Goal: Task Accomplishment & Management: Manage account settings

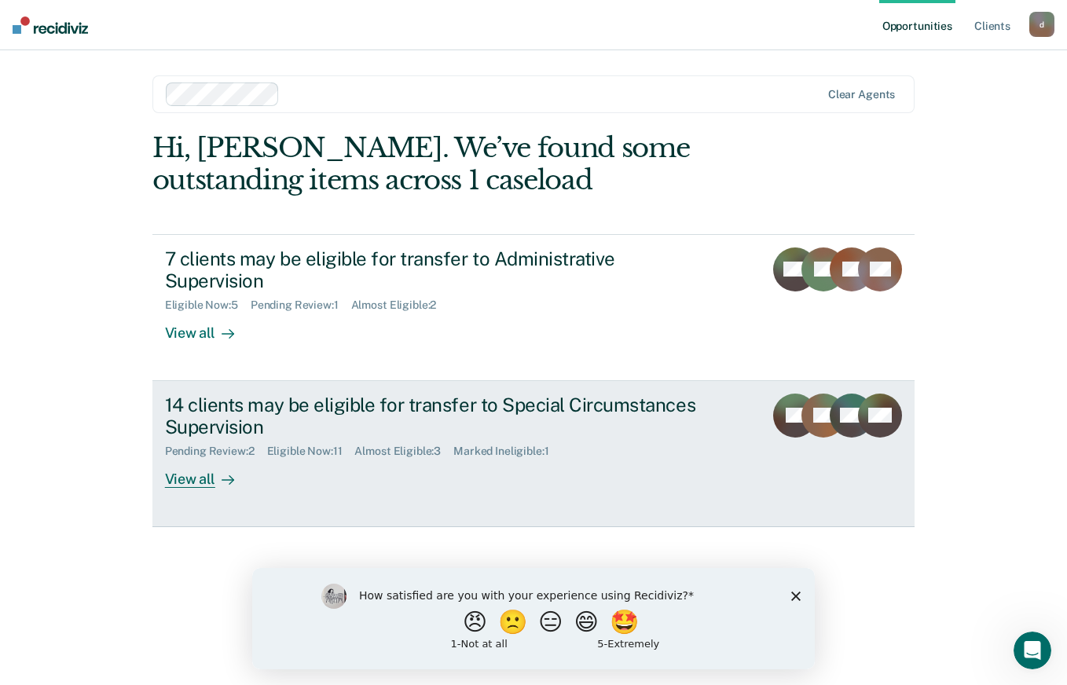
click at [225, 474] on icon at bounding box center [227, 480] width 13 height 13
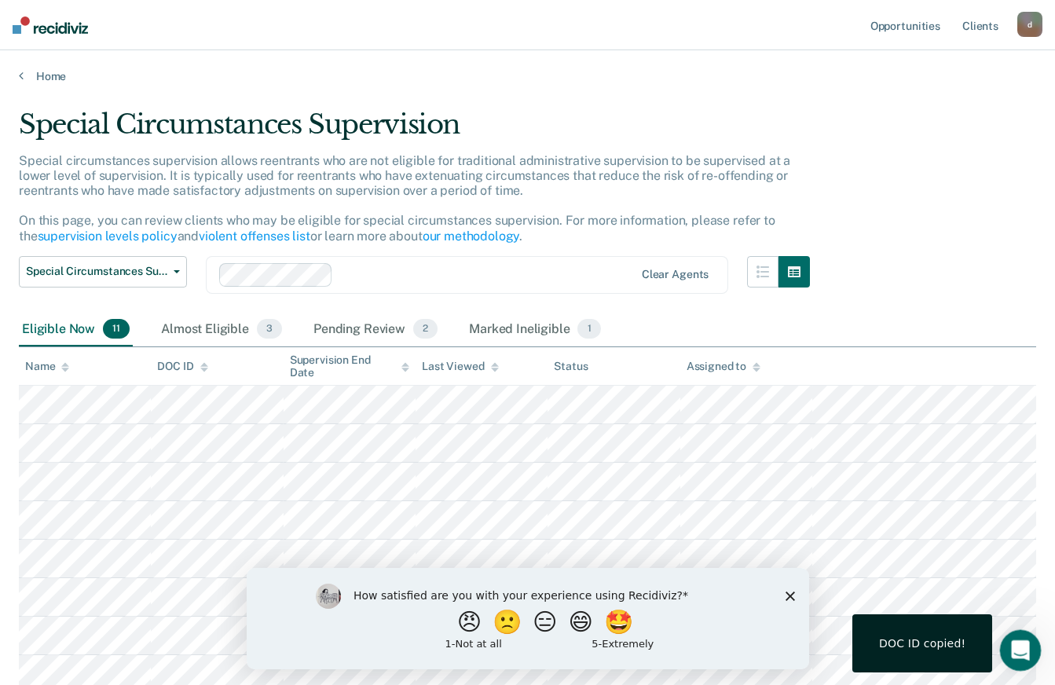
click at [1016, 645] on icon "Open Intercom Messenger" at bounding box center [1018, 648] width 26 height 26
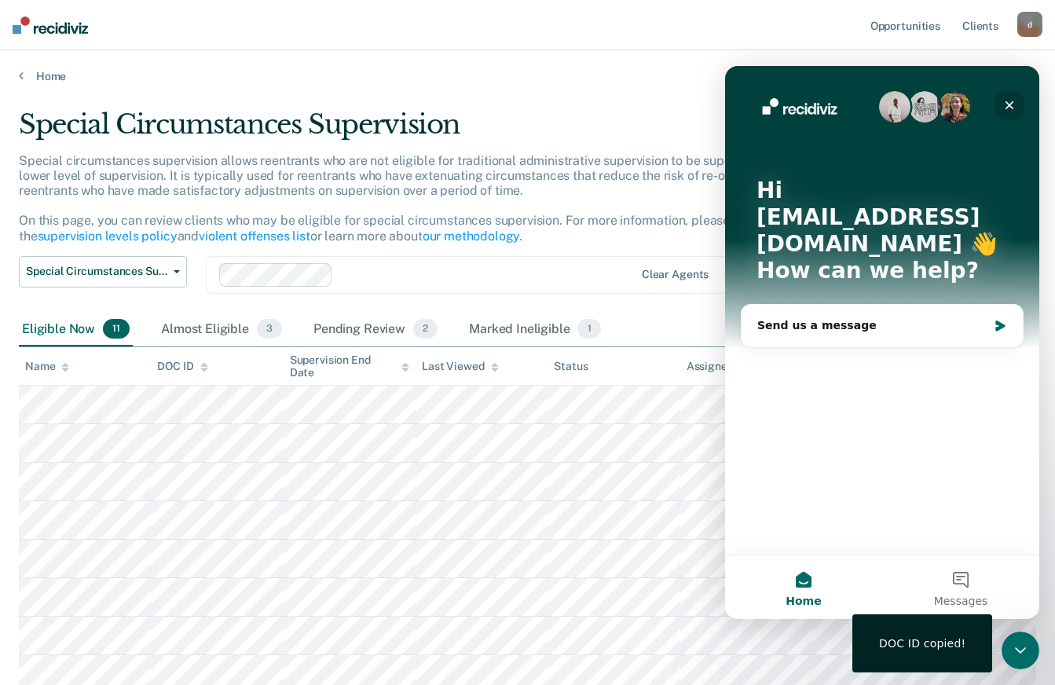
click at [1001, 94] on div "Close" at bounding box center [1009, 105] width 28 height 28
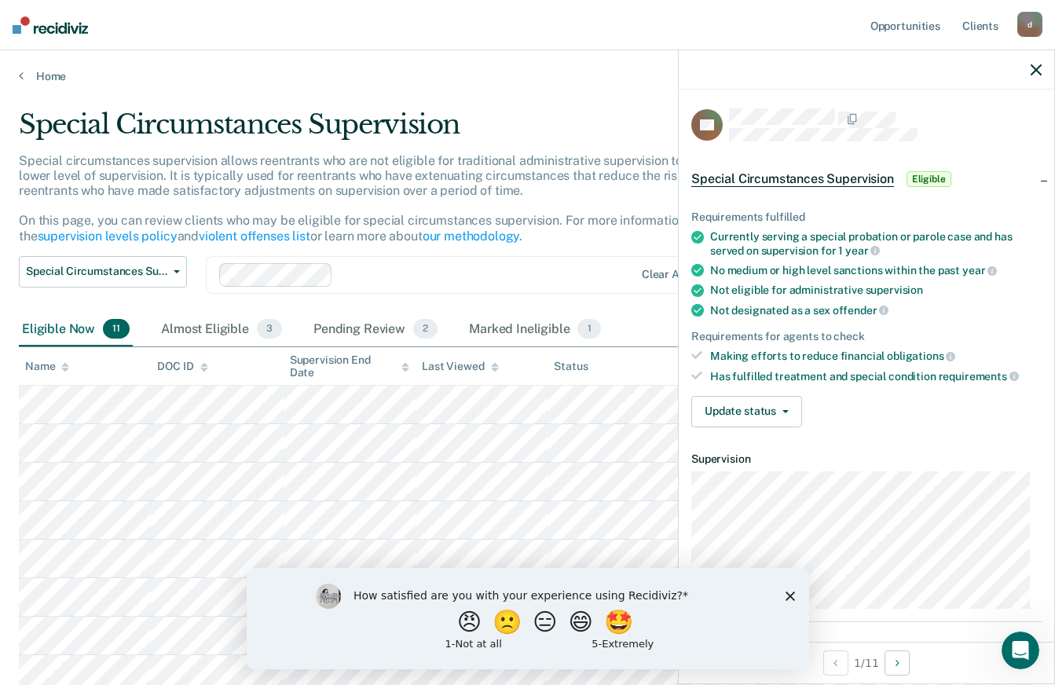
click at [887, 396] on div "Update status [PERSON_NAME] Review Mark Ineligible" at bounding box center [866, 411] width 350 height 31
click at [742, 418] on button "Update status" at bounding box center [746, 411] width 111 height 31
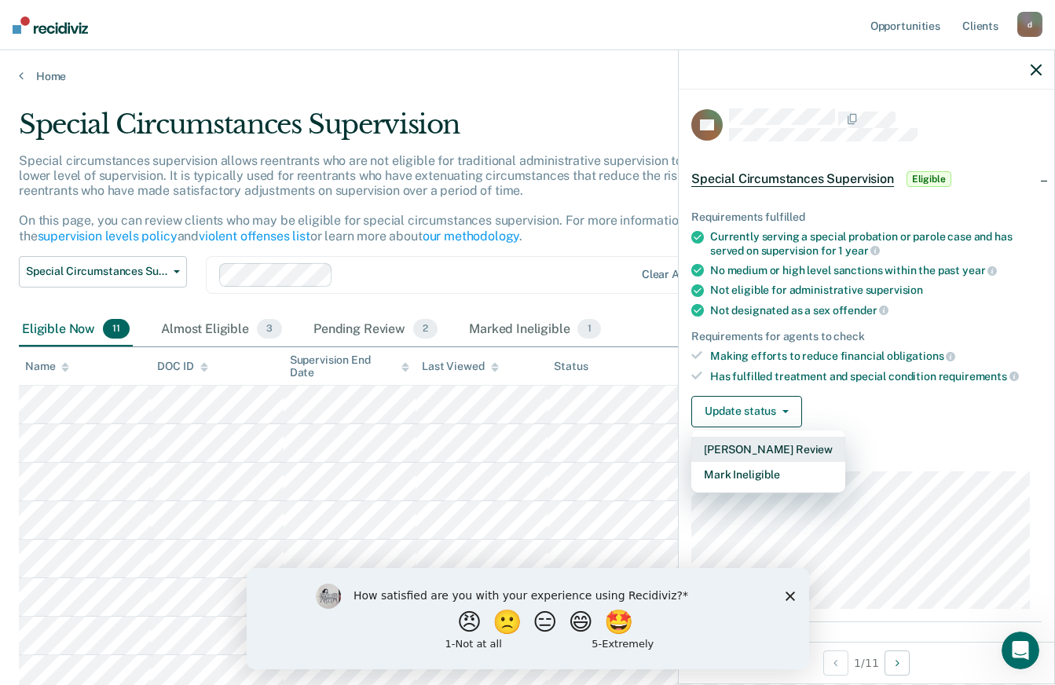
click at [770, 446] on button "[PERSON_NAME] Review" at bounding box center [768, 449] width 154 height 25
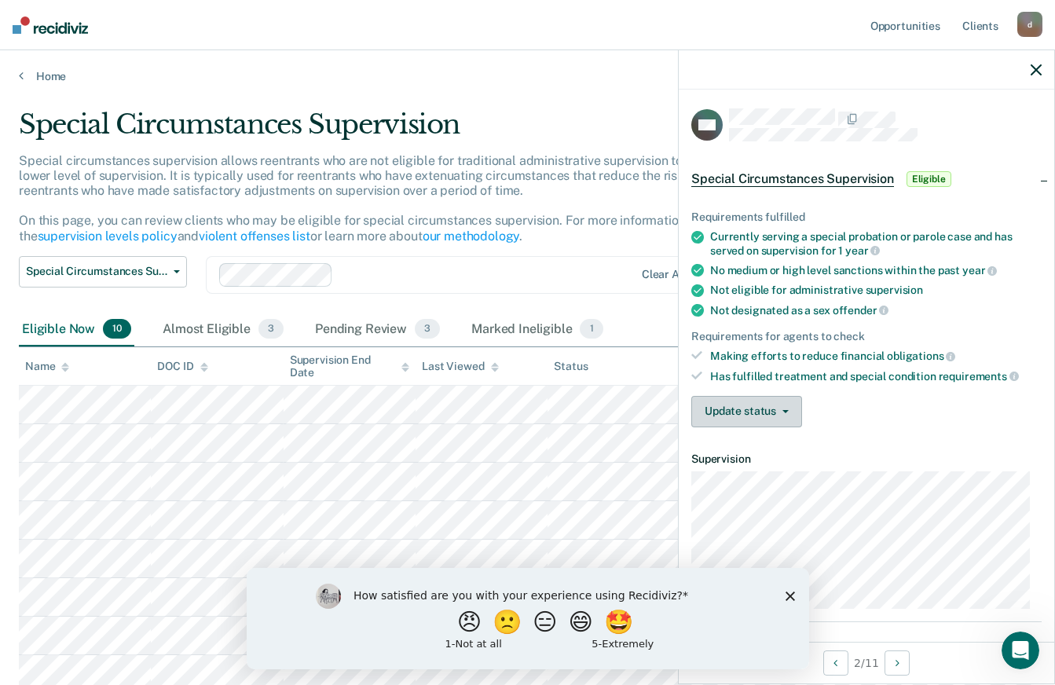
click at [752, 418] on button "Update status" at bounding box center [746, 411] width 111 height 31
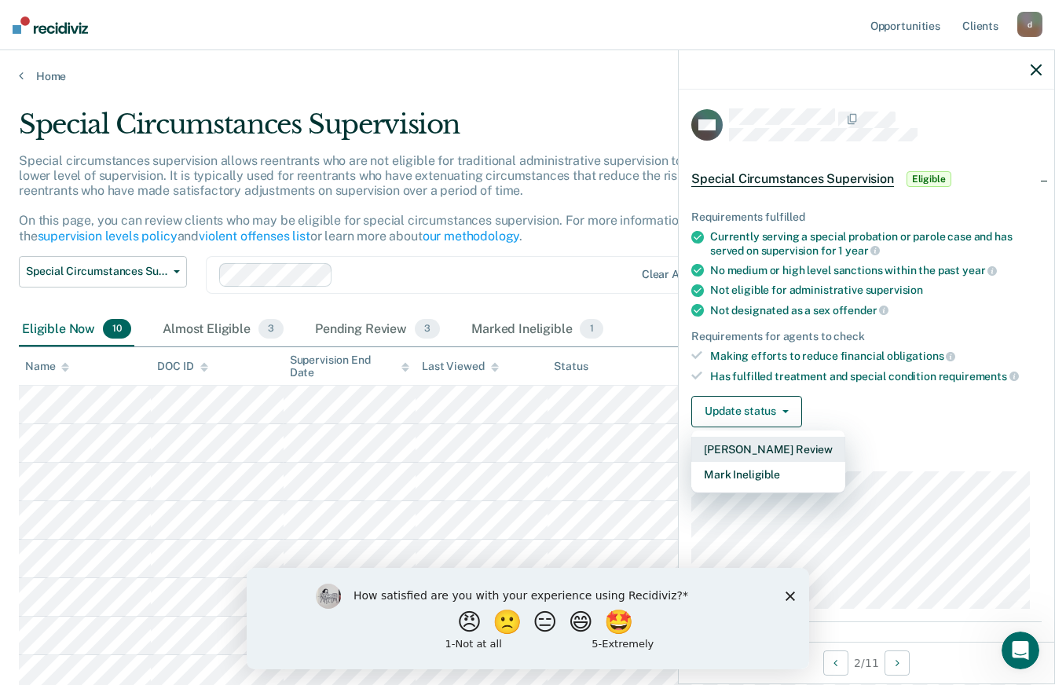
click at [746, 447] on button "[PERSON_NAME] Review" at bounding box center [768, 449] width 154 height 25
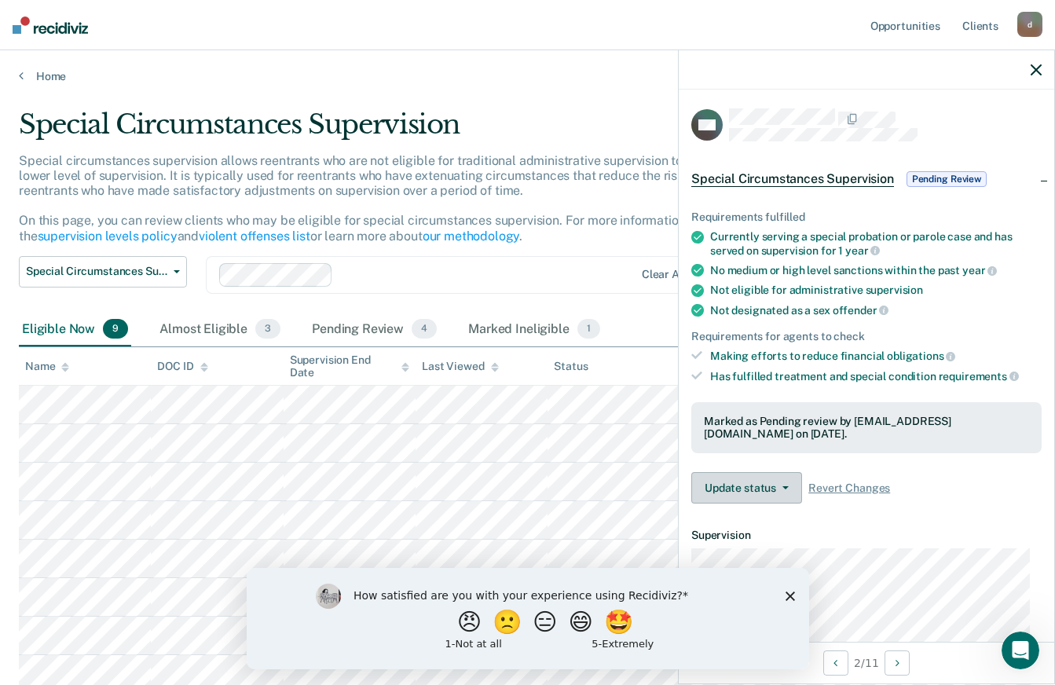
click at [754, 490] on button "Update status" at bounding box center [746, 487] width 111 height 31
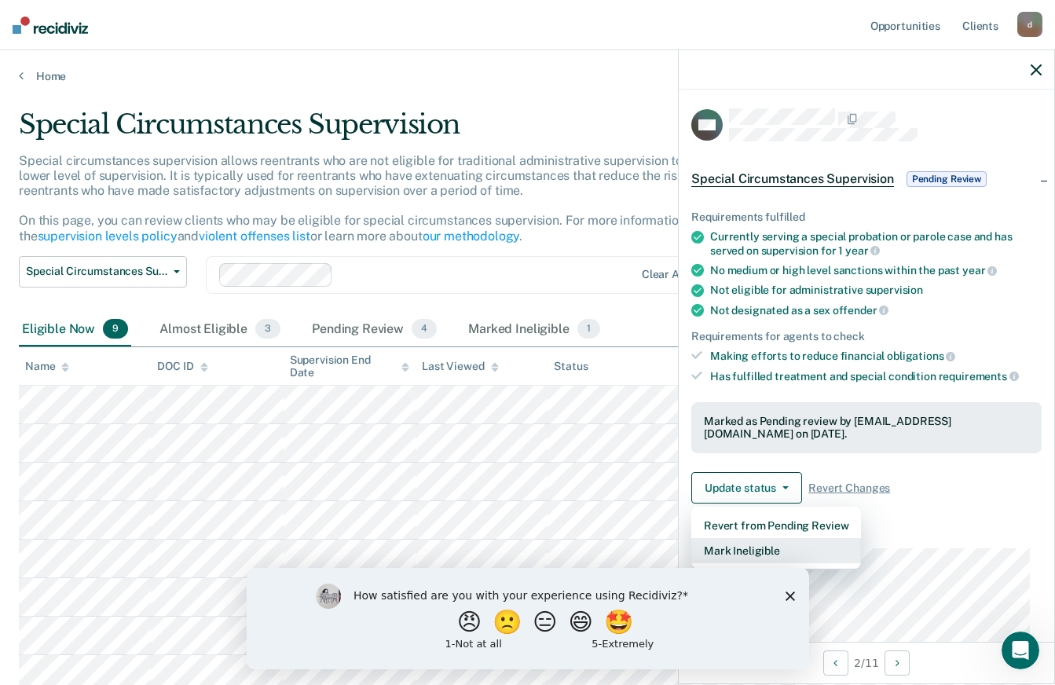
click at [769, 539] on button "Mark Ineligible" at bounding box center [776, 550] width 170 height 25
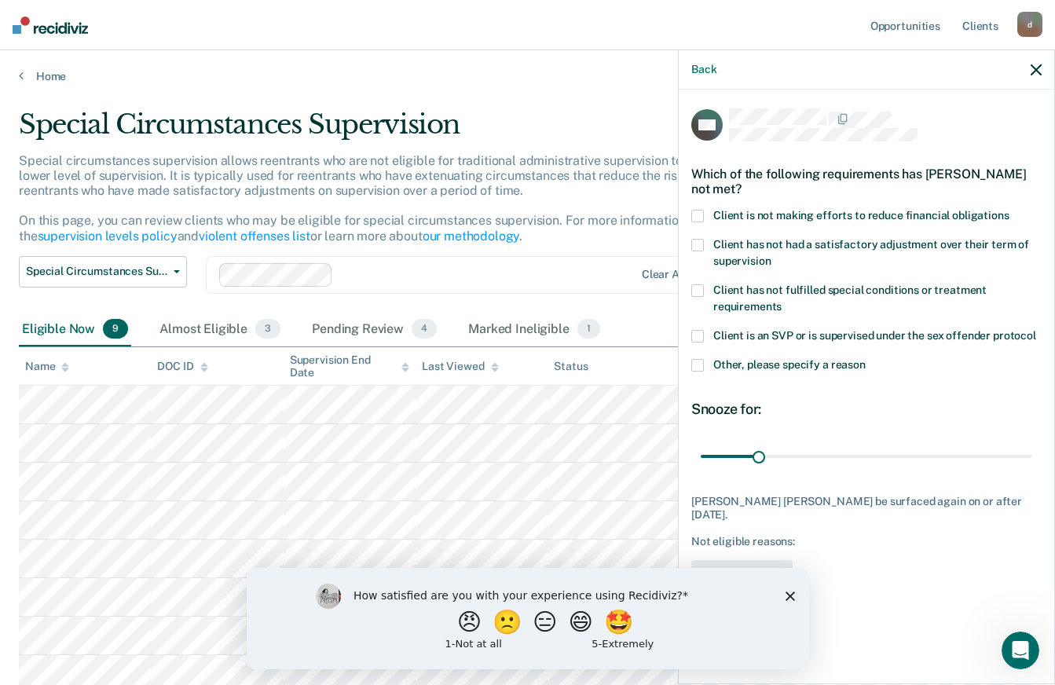
click at [833, 352] on div "Client is an SVP or is supervised under the sex offender protocol" at bounding box center [866, 344] width 350 height 29
click at [701, 355] on div "Client is an SVP or is supervised under the sex offender protocol" at bounding box center [866, 344] width 350 height 29
click at [697, 359] on span at bounding box center [697, 365] width 13 height 13
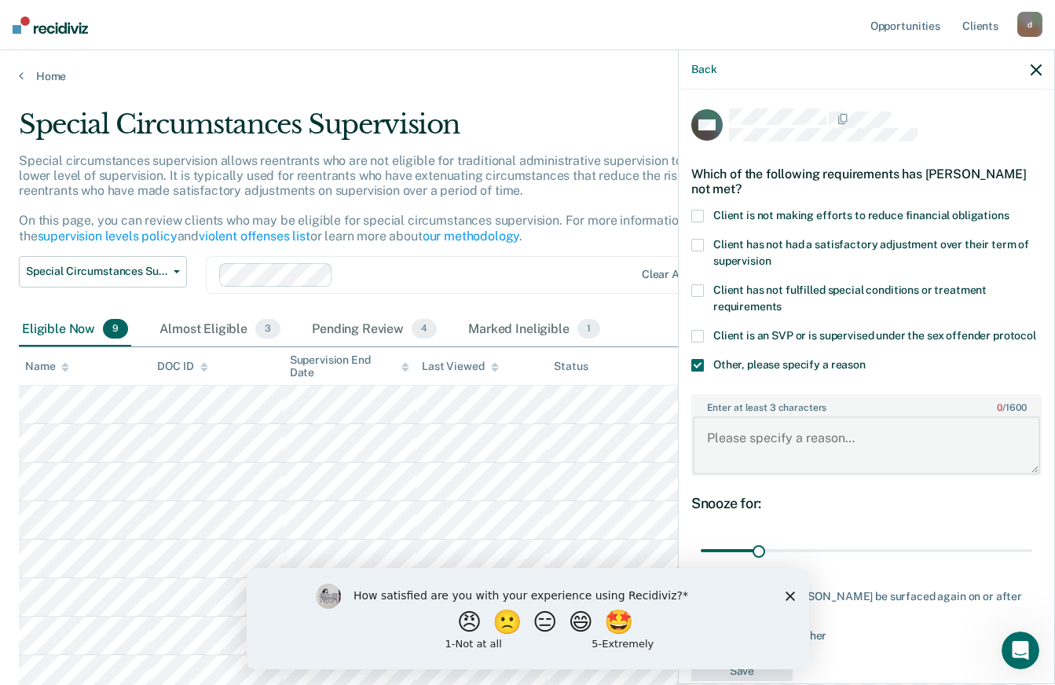
click at [750, 445] on textarea "Enter at least 3 characters 0 / 1600" at bounding box center [866, 445] width 347 height 58
type input "80"
click at [842, 555] on input "range" at bounding box center [866, 550] width 331 height 27
click at [785, 538] on div "Snooze for: 80 days" at bounding box center [866, 530] width 350 height 70
click at [788, 458] on textarea "Enter at least 3 characters 0 / 1600" at bounding box center [866, 445] width 347 height 58
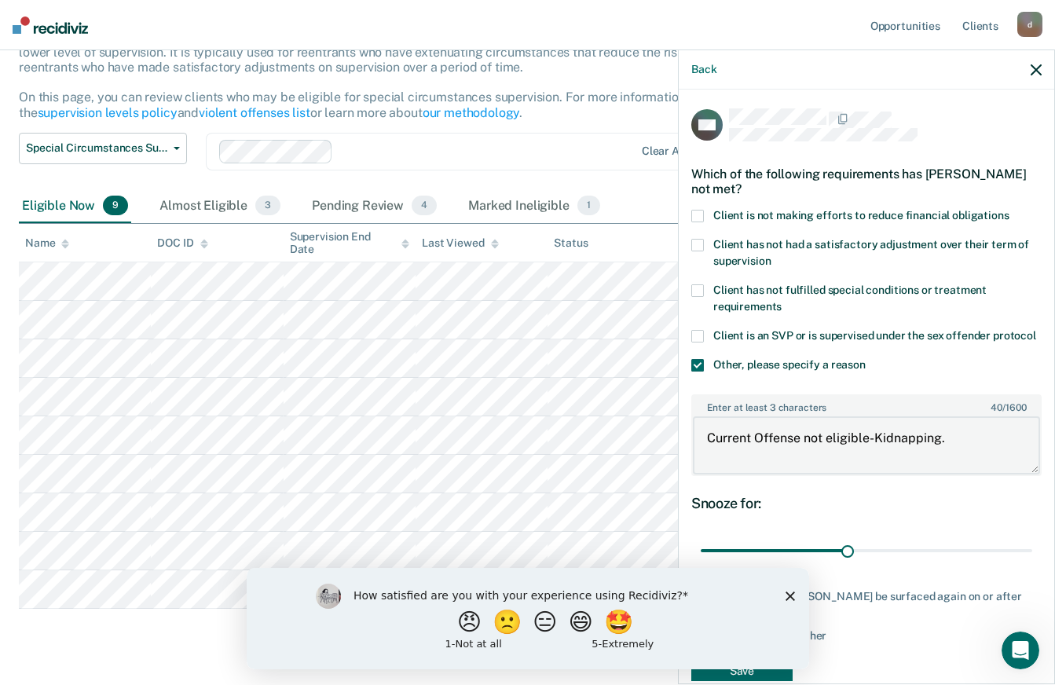
scroll to position [160, 0]
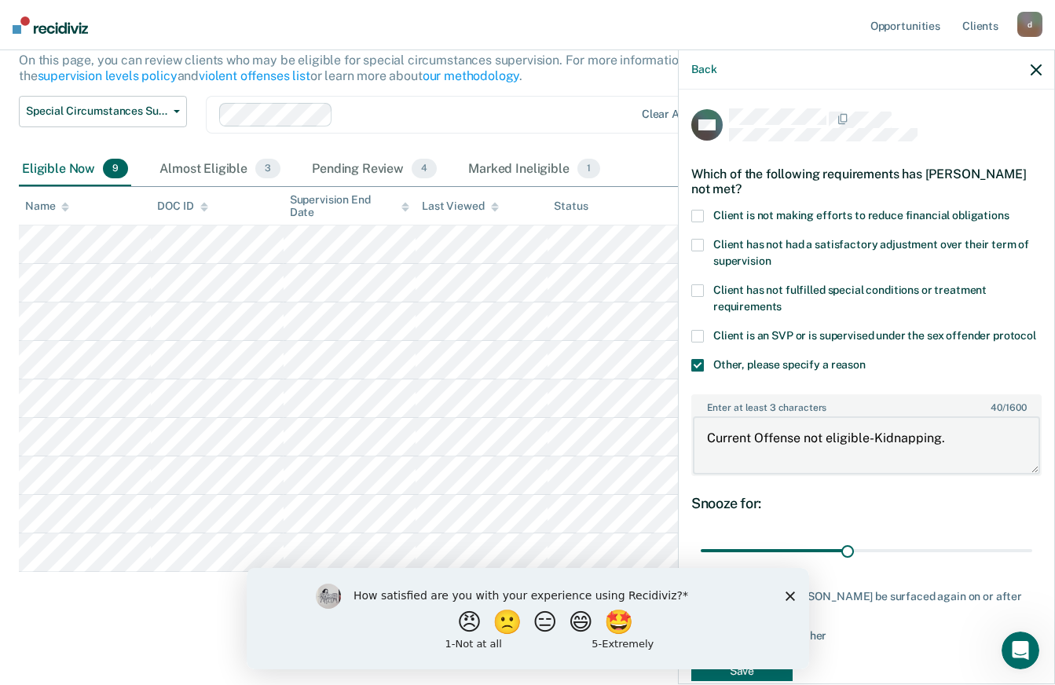
type textarea "Current Offense not eligible-Kidnapping."
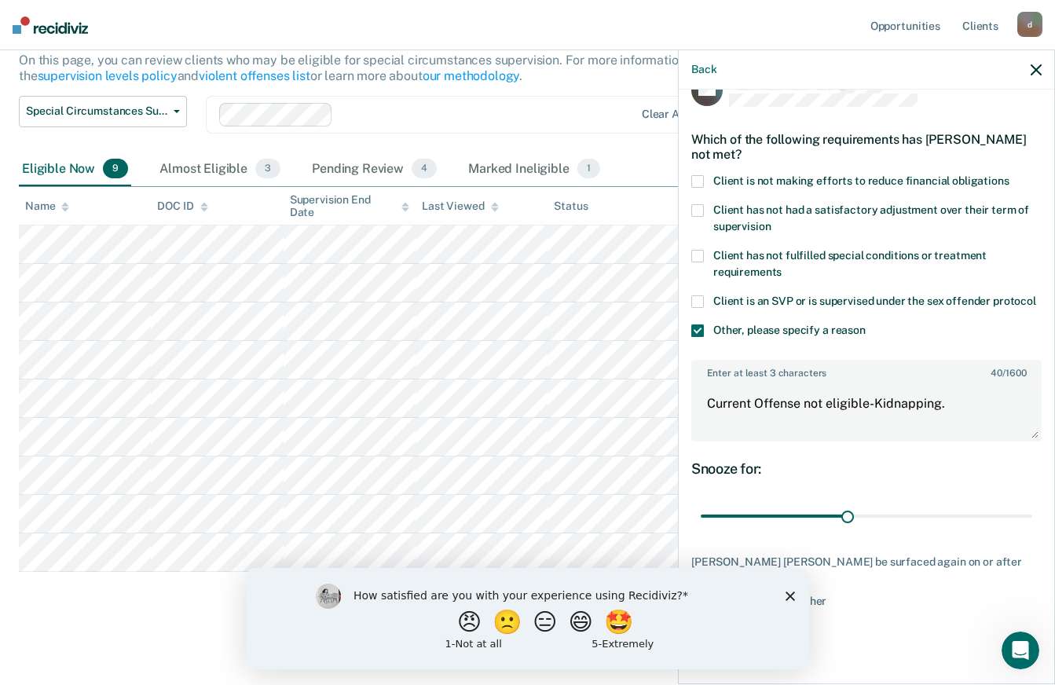
click at [795, 595] on div "How satisfied are you with your experience using Recidiviz? 😠 🙁 😑 😄 🤩 1 - Not a…" at bounding box center [527, 617] width 562 height 101
click at [783, 595] on div "How satisfied are you with your experience using Recidiviz? 😠 🙁 😑 😄 🤩 1 - Not a…" at bounding box center [527, 617] width 562 height 101
click at [786, 595] on icon "Close survey" at bounding box center [789, 595] width 9 height 9
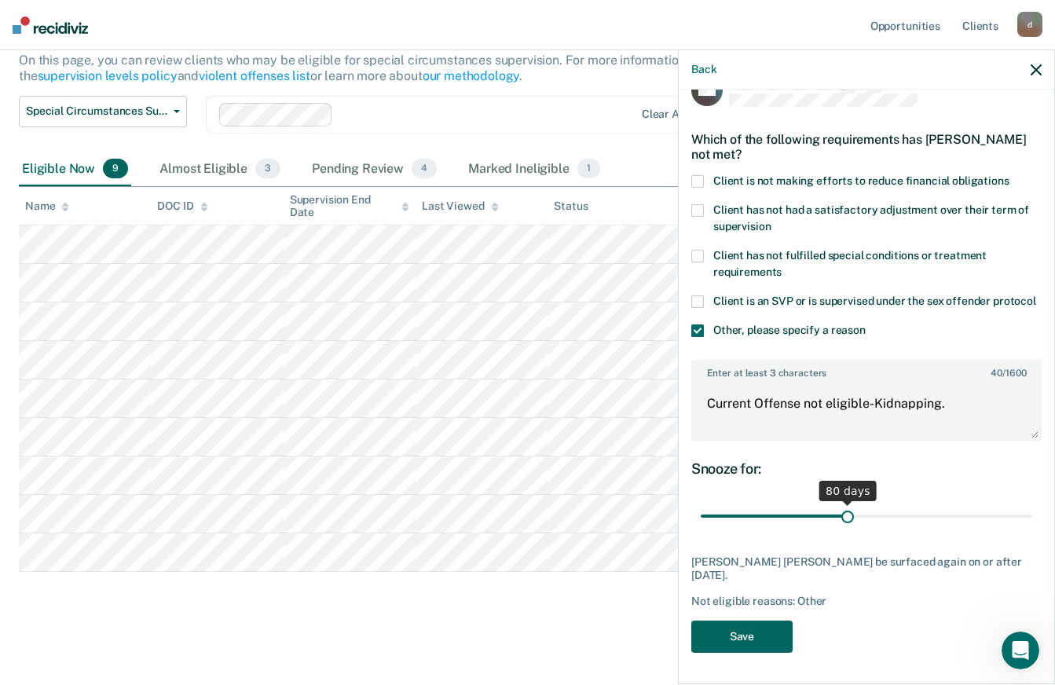
drag, startPoint x: 756, startPoint y: 638, endPoint x: 846, endPoint y: 524, distance: 145.4
click at [814, 518] on div "MA Which of the following requirements has [PERSON_NAME] not met? Client is not…" at bounding box center [866, 368] width 350 height 588
drag, startPoint x: 846, startPoint y: 519, endPoint x: 877, endPoint y: 518, distance: 31.4
type input "100"
click at [877, 518] on input "range" at bounding box center [866, 516] width 331 height 27
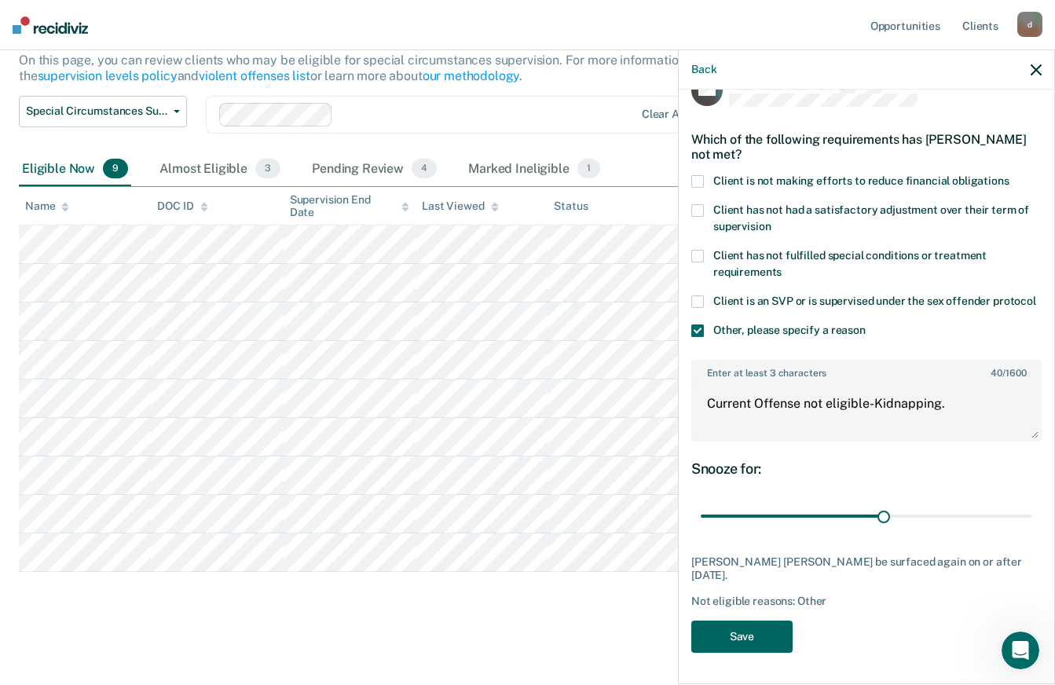
click at [752, 634] on button "Save" at bounding box center [741, 636] width 101 height 32
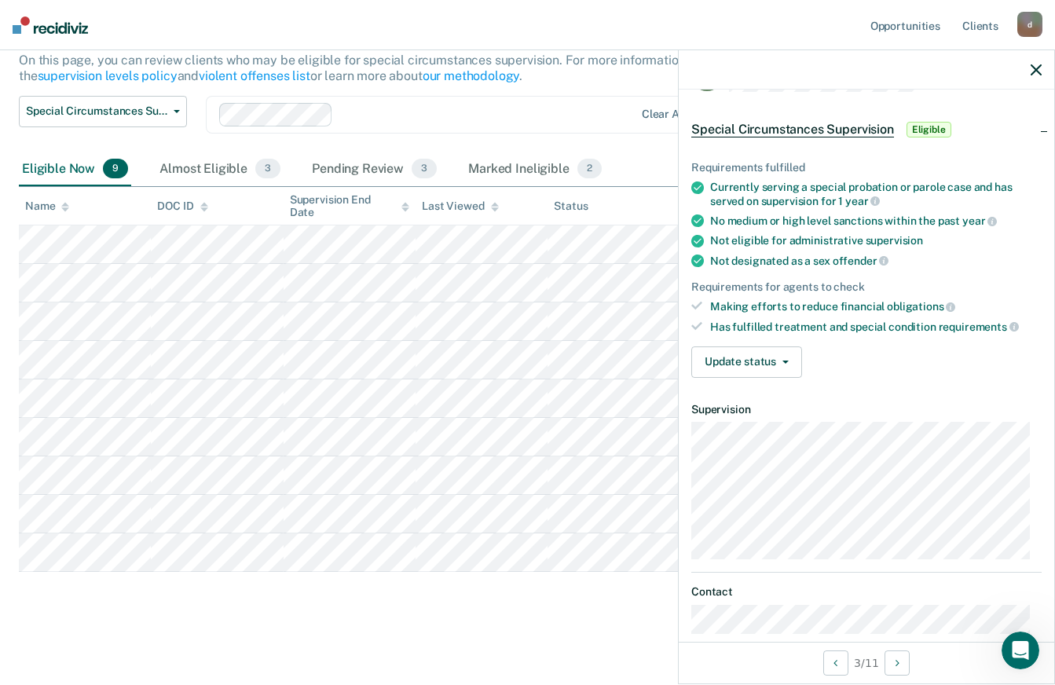
click at [510, 617] on div "Special Circumstances Supervision Special circumstances supervision allows reen…" at bounding box center [527, 282] width 1017 height 669
click at [518, 154] on div "Marked Ineligible 2" at bounding box center [535, 169] width 140 height 35
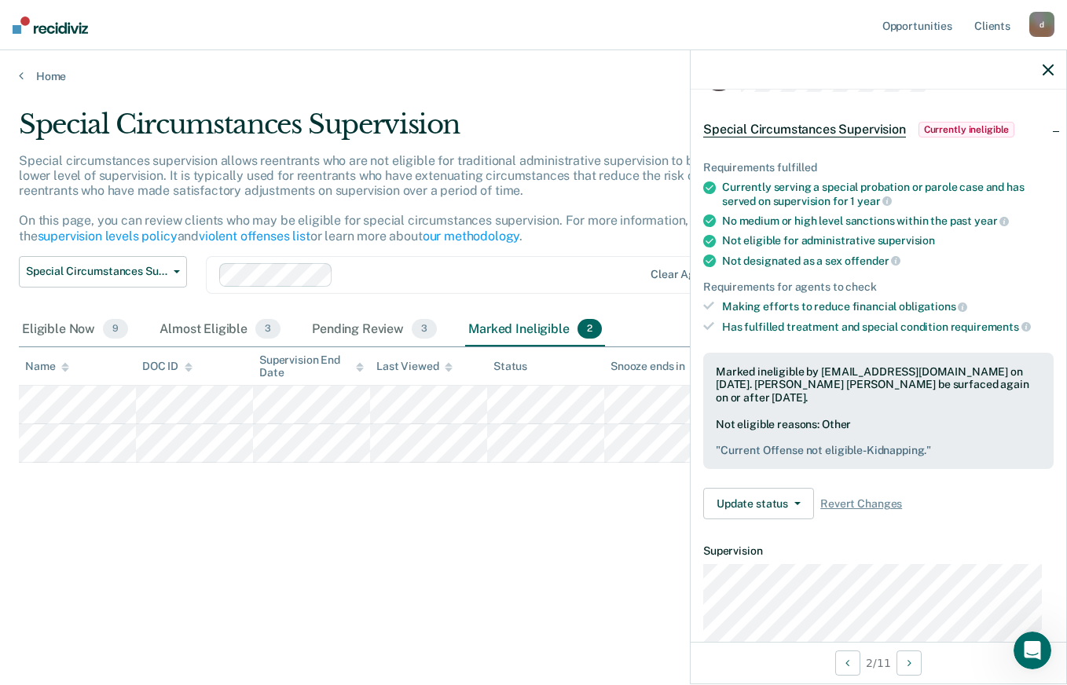
click at [549, 521] on div "Special Circumstances Supervision Special circumstances supervision allows reen…" at bounding box center [533, 337] width 1029 height 459
click at [770, 505] on button "Update status" at bounding box center [758, 503] width 111 height 31
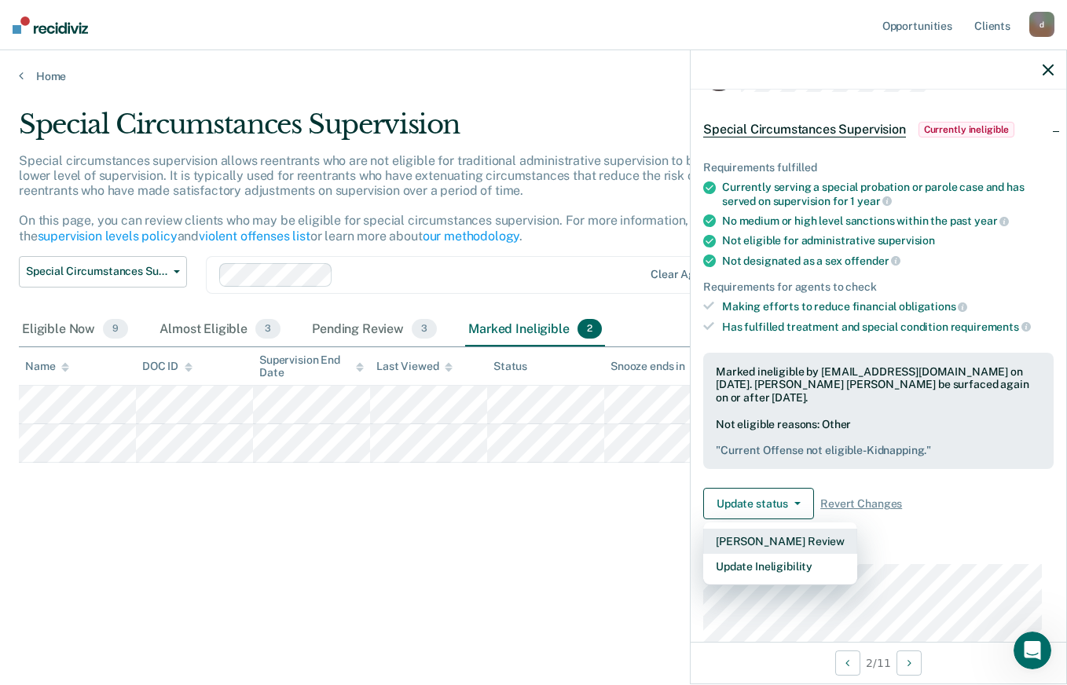
click at [756, 542] on button "[PERSON_NAME] Review" at bounding box center [780, 541] width 154 height 25
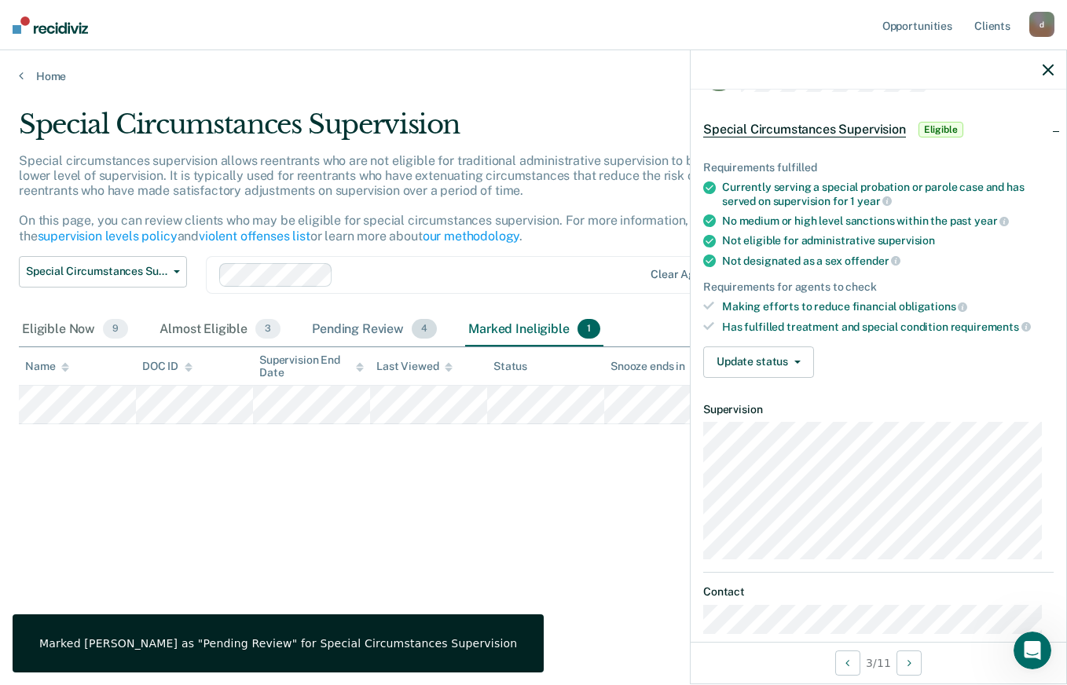
click at [338, 322] on div "Pending Review 4" at bounding box center [374, 330] width 131 height 35
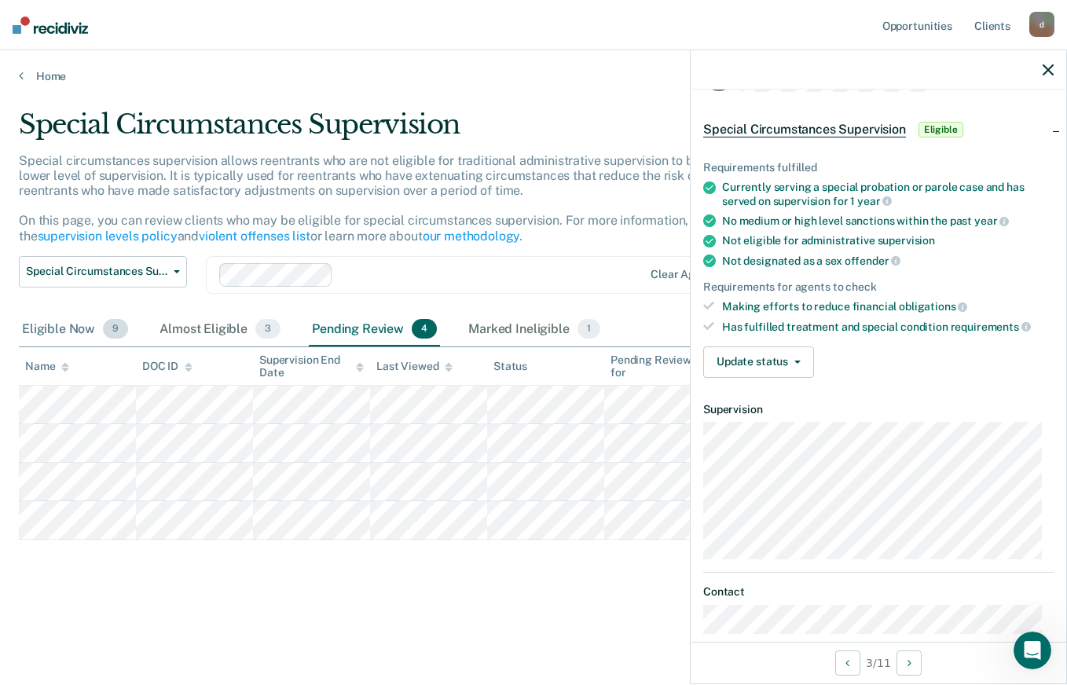
click at [79, 333] on div "Eligible Now 9" at bounding box center [75, 330] width 112 height 35
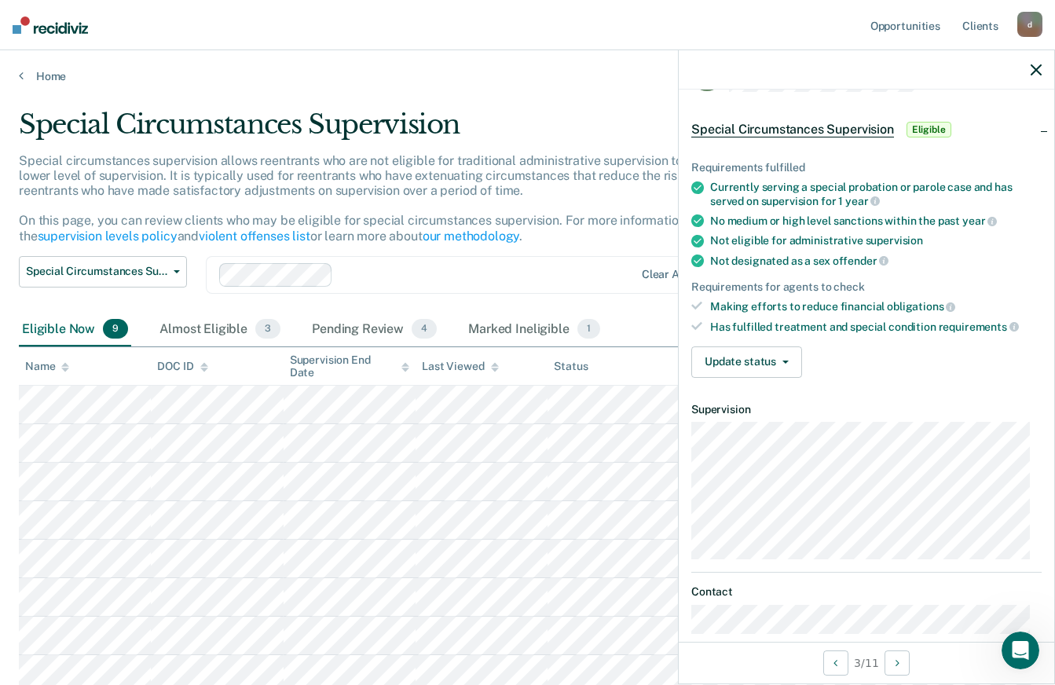
click at [86, 330] on div "Eligible Now 9" at bounding box center [75, 330] width 112 height 35
click at [766, 335] on div "Requirements fulfilled Currently serving a special probation or parole case and…" at bounding box center [866, 263] width 375 height 254
click at [760, 354] on button "Update status" at bounding box center [746, 361] width 111 height 31
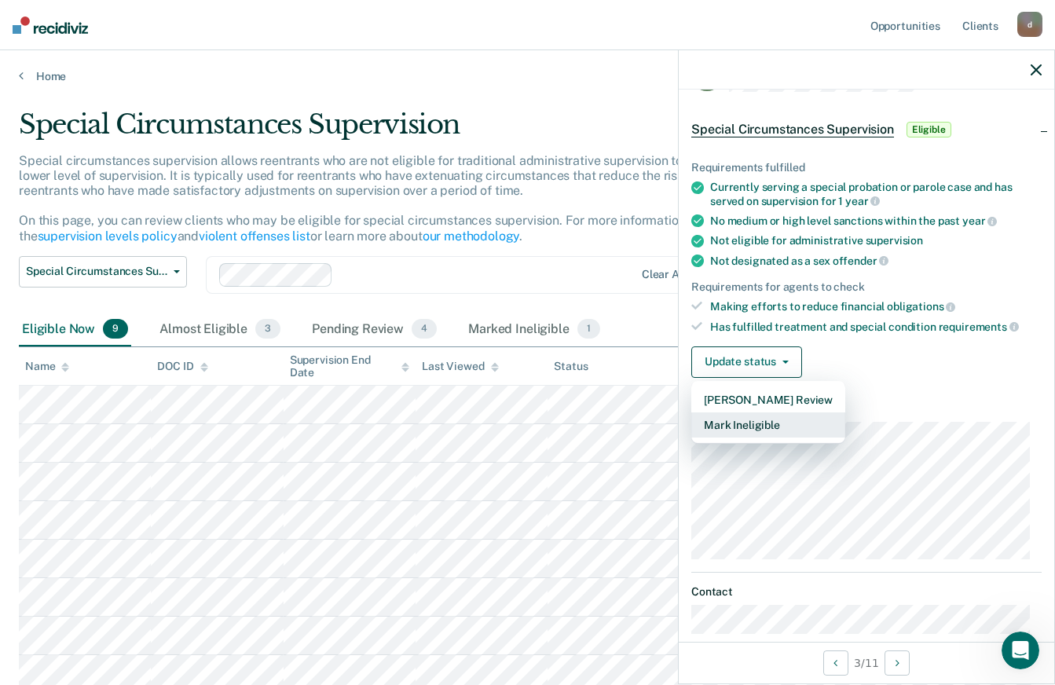
click at [775, 425] on button "Mark Ineligible" at bounding box center [768, 424] width 154 height 25
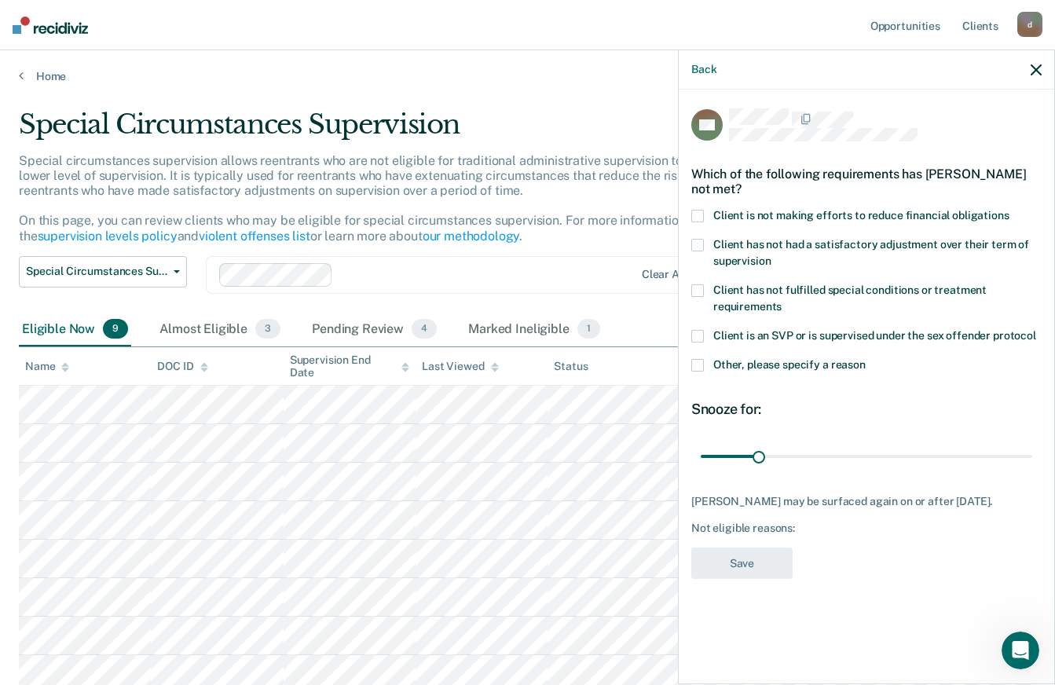
click at [698, 359] on span at bounding box center [697, 365] width 13 height 13
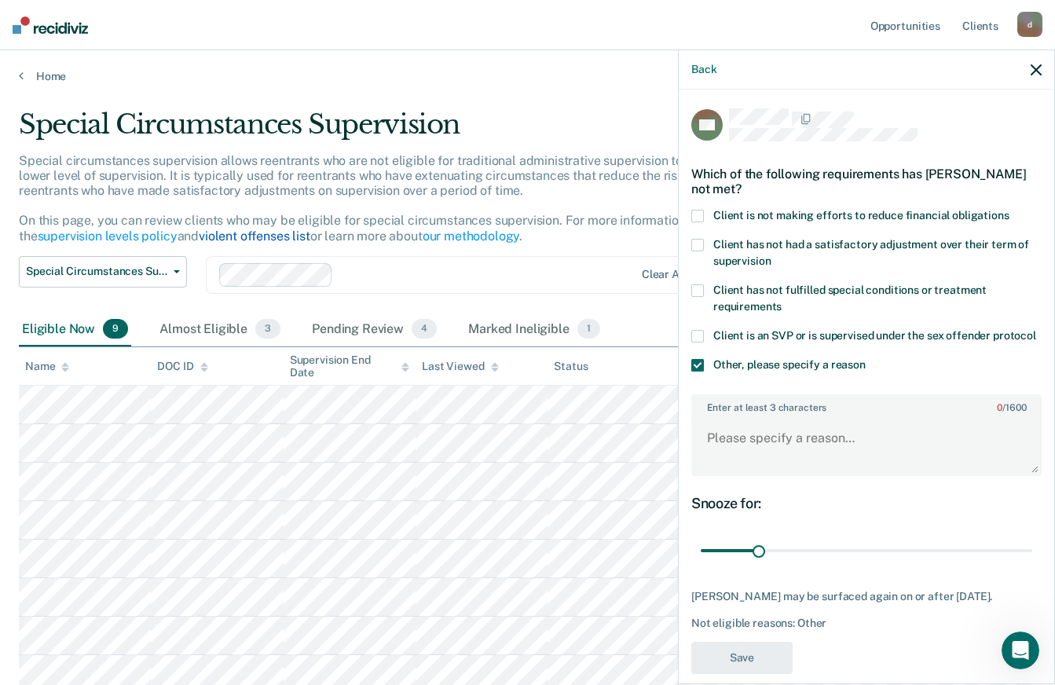
click at [219, 232] on link "violent offenses list" at bounding box center [255, 236] width 112 height 15
click at [840, 459] on textarea "Enter at least 3 characters 0 / 1600" at bounding box center [866, 445] width 347 height 58
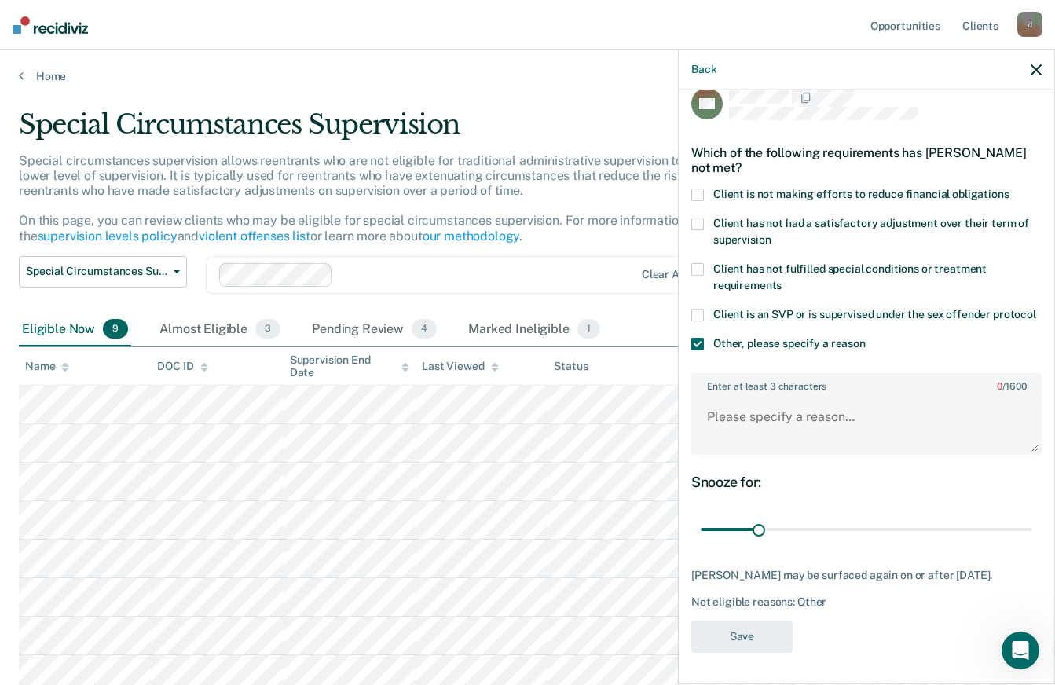
scroll to position [36, 0]
click at [747, 397] on textarea "Enter at least 3 characters 0 / 1600" at bounding box center [866, 424] width 347 height 58
type textarea "Crime of Violence Kidnapping."
click at [142, 235] on link "supervision levels policy" at bounding box center [108, 236] width 140 height 15
click at [895, 428] on textarea "Crime of Violence Kidnapping." at bounding box center [866, 424] width 347 height 58
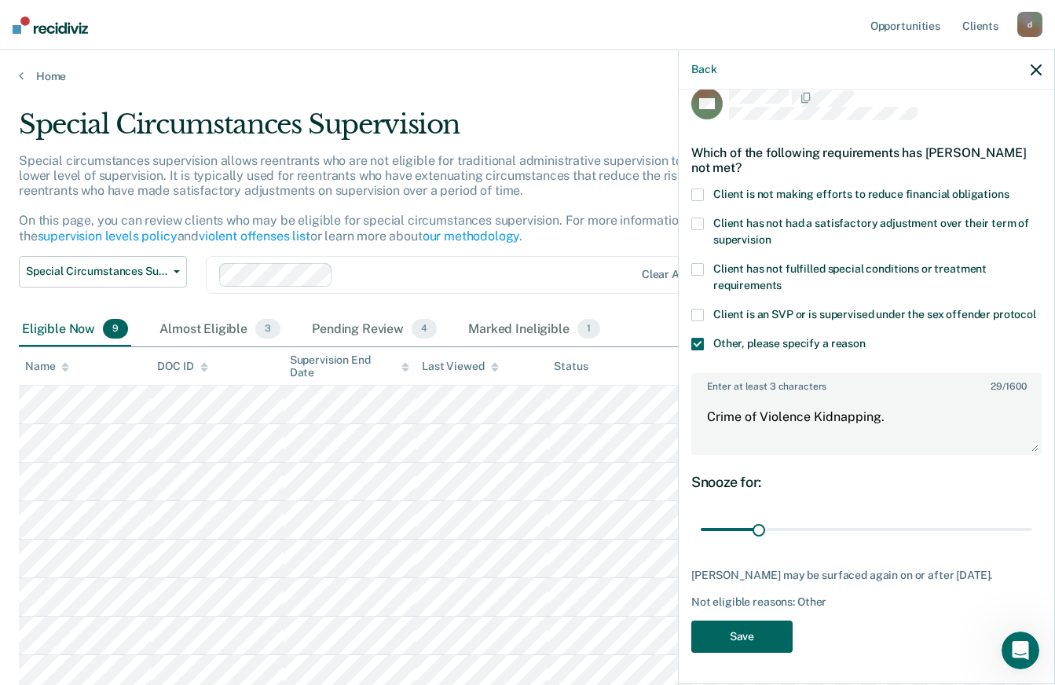
click at [764, 632] on button "Save" at bounding box center [741, 636] width 101 height 32
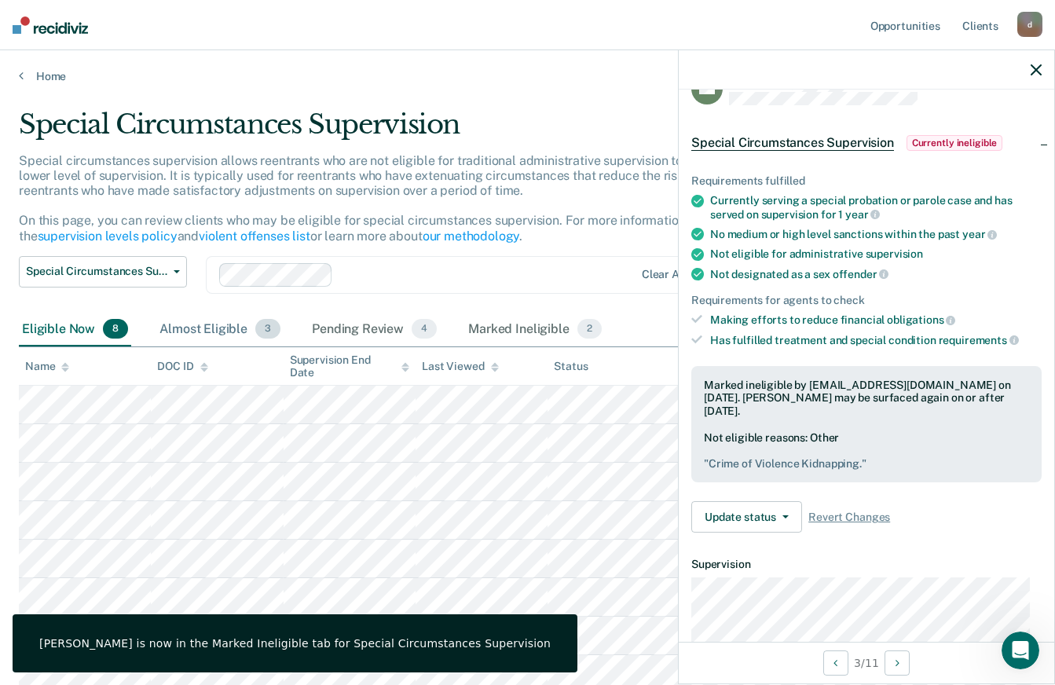
click at [188, 325] on div "Almost Eligible 3" at bounding box center [219, 330] width 127 height 35
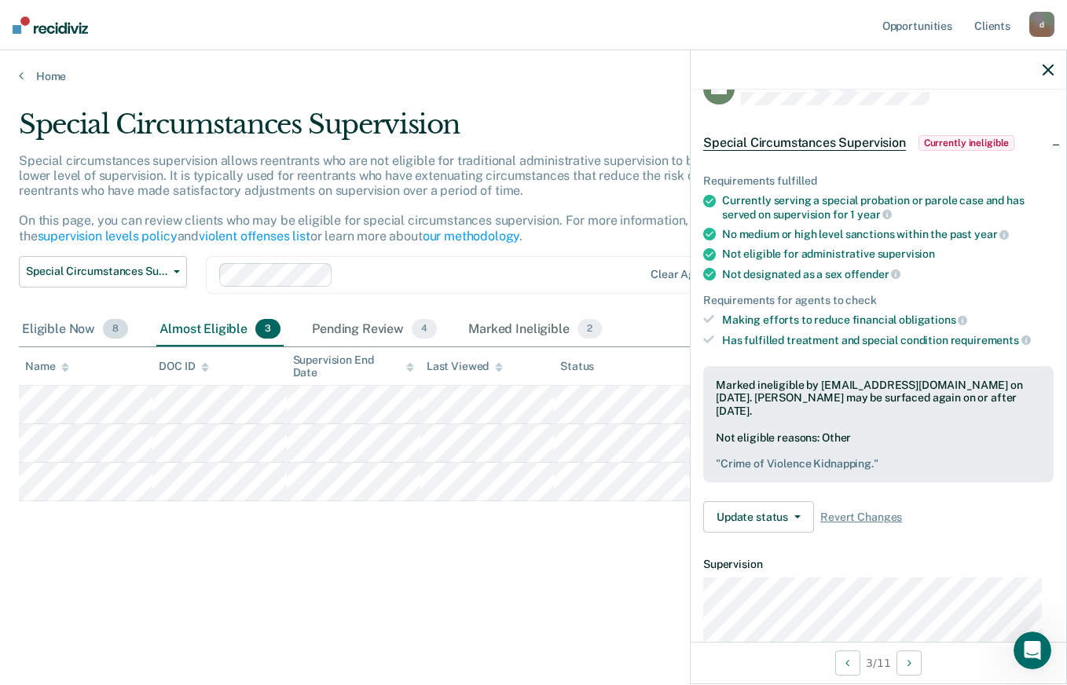
click at [85, 328] on div "Eligible Now 8" at bounding box center [75, 330] width 112 height 35
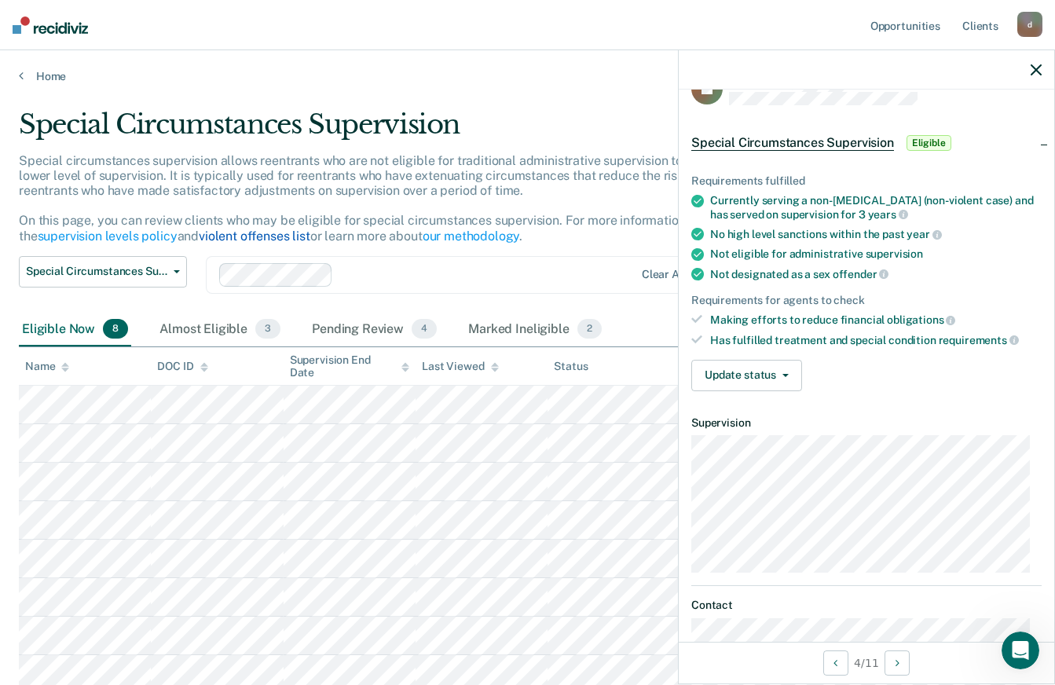
click at [280, 236] on link "violent offenses list" at bounding box center [255, 236] width 112 height 15
click at [744, 371] on button "Update status" at bounding box center [746, 375] width 111 height 31
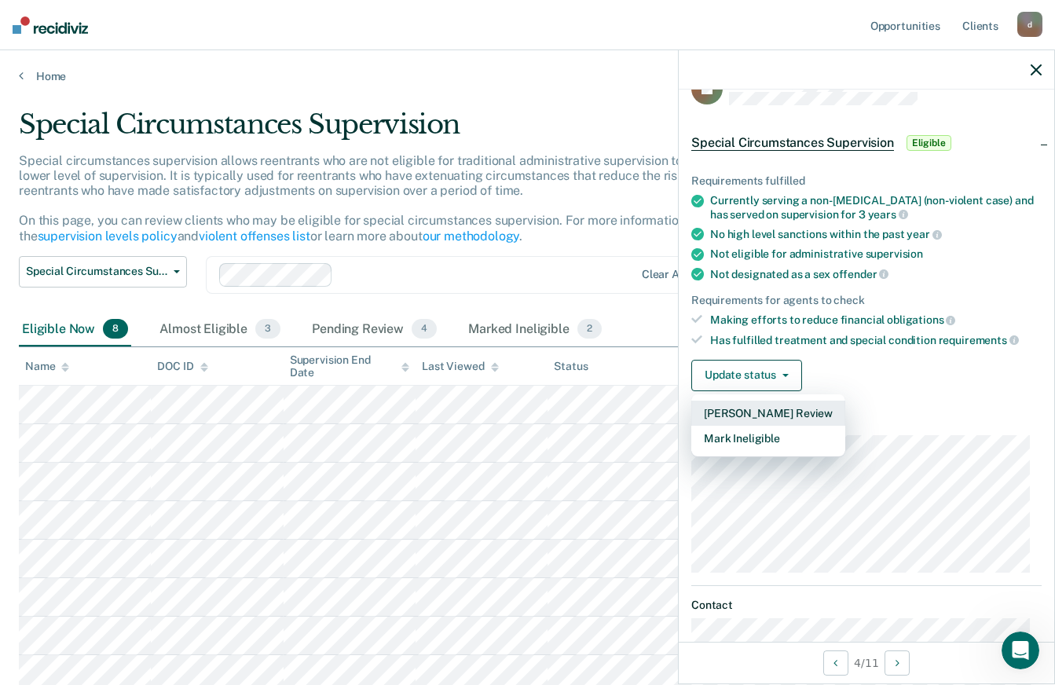
click at [748, 404] on button "[PERSON_NAME] Review" at bounding box center [768, 413] width 154 height 25
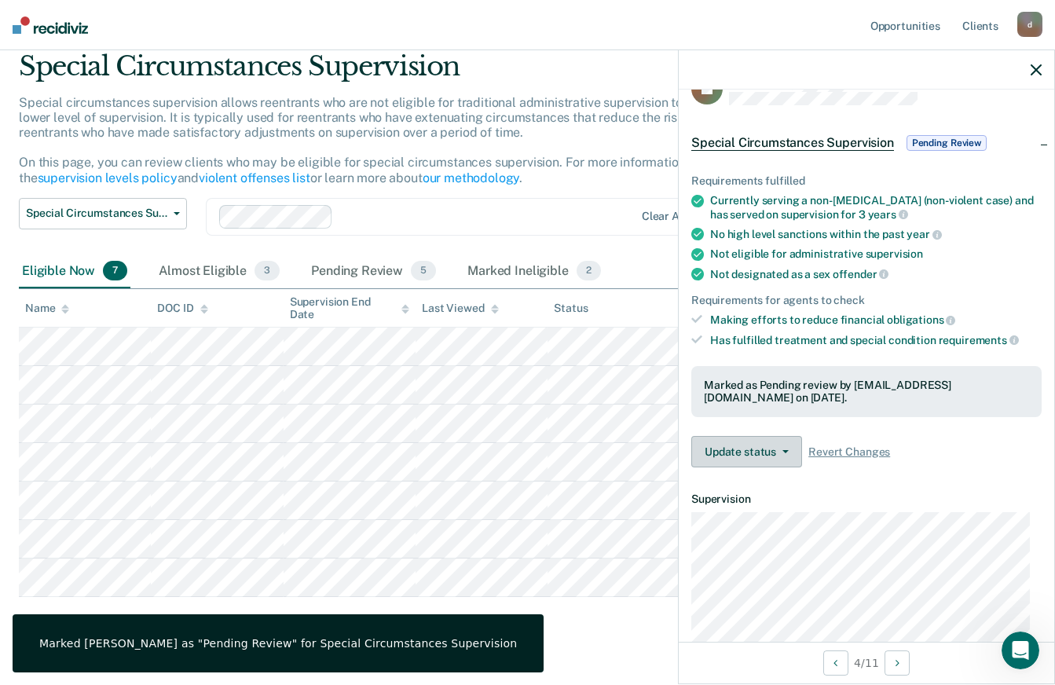
scroll to position [83, 0]
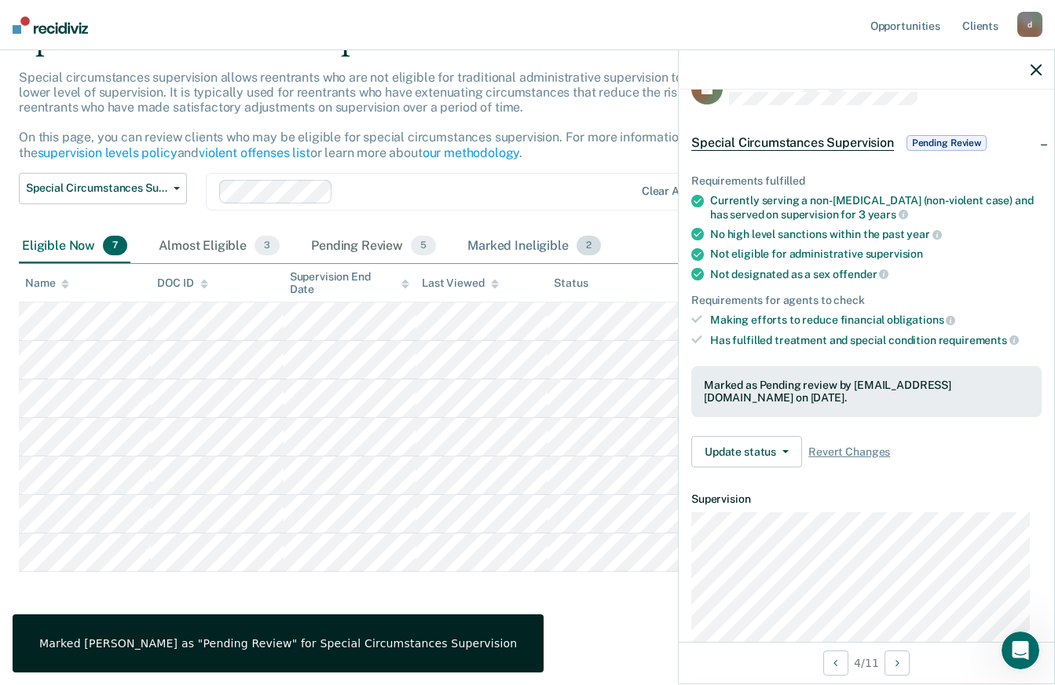
click at [518, 237] on div "Marked Ineligible 2" at bounding box center [534, 246] width 140 height 35
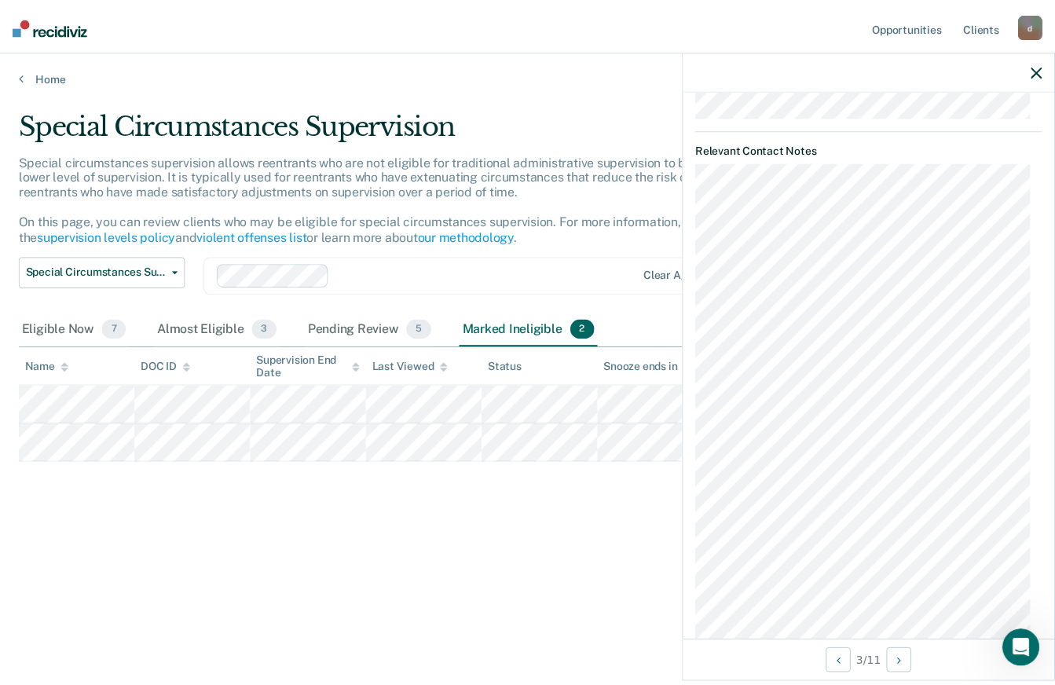
scroll to position [740, 0]
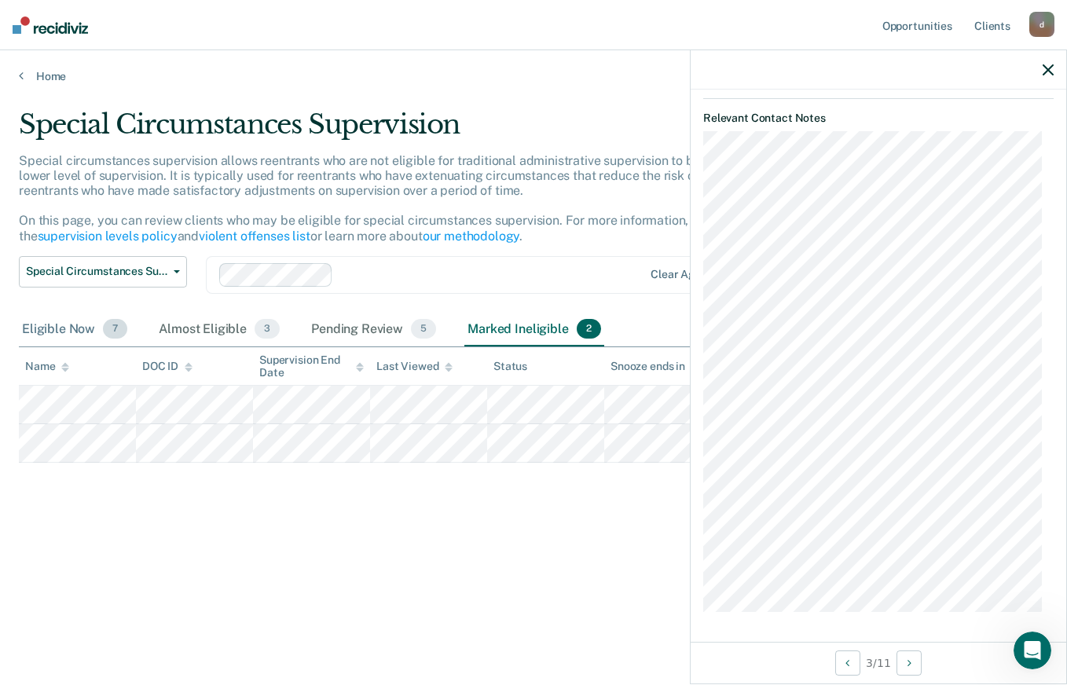
click at [79, 328] on div "Eligible Now 7" at bounding box center [75, 330] width 112 height 35
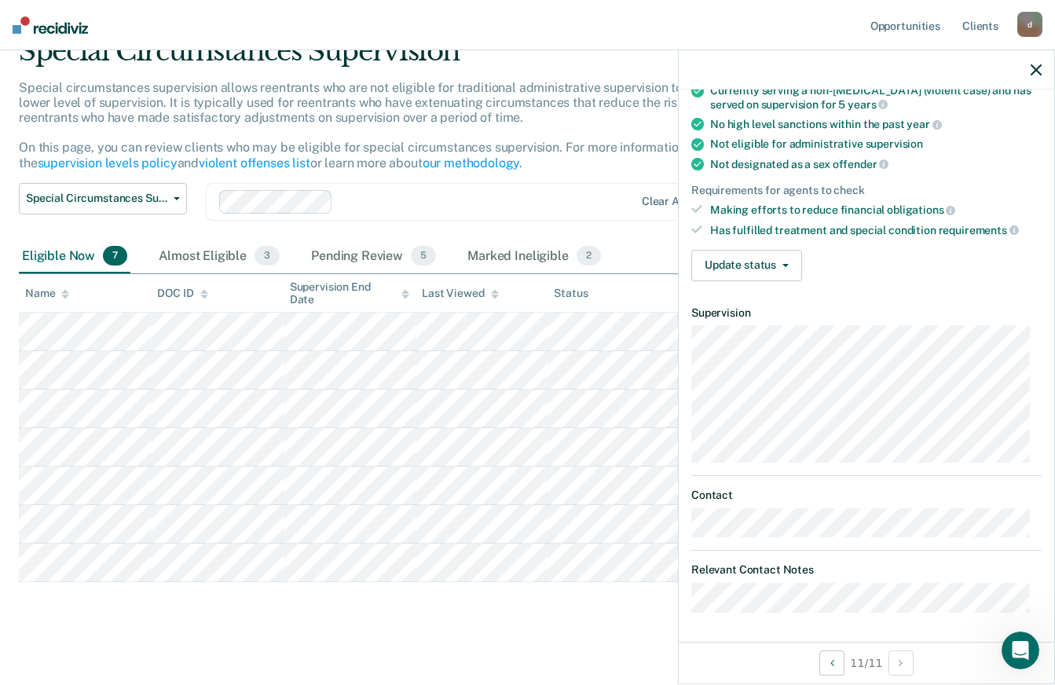
scroll to position [0, 0]
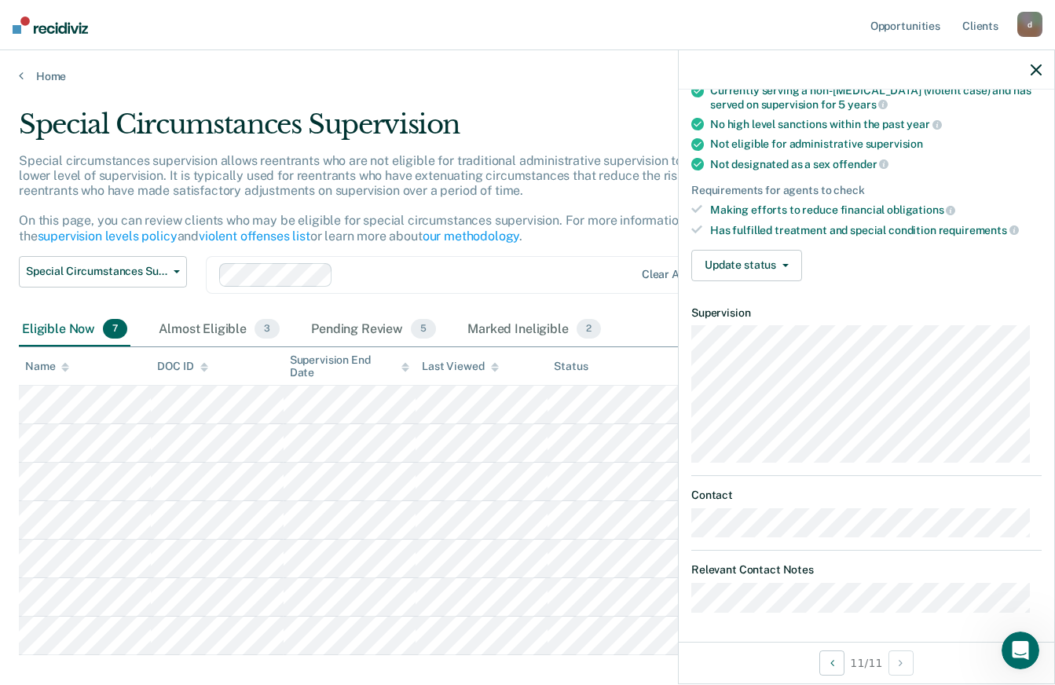
click at [972, 557] on article "KJ Special Circumstances Supervision Eligible Requirements fulfilled Currently …" at bounding box center [866, 287] width 350 height 650
click at [741, 262] on button "Update status" at bounding box center [746, 265] width 111 height 31
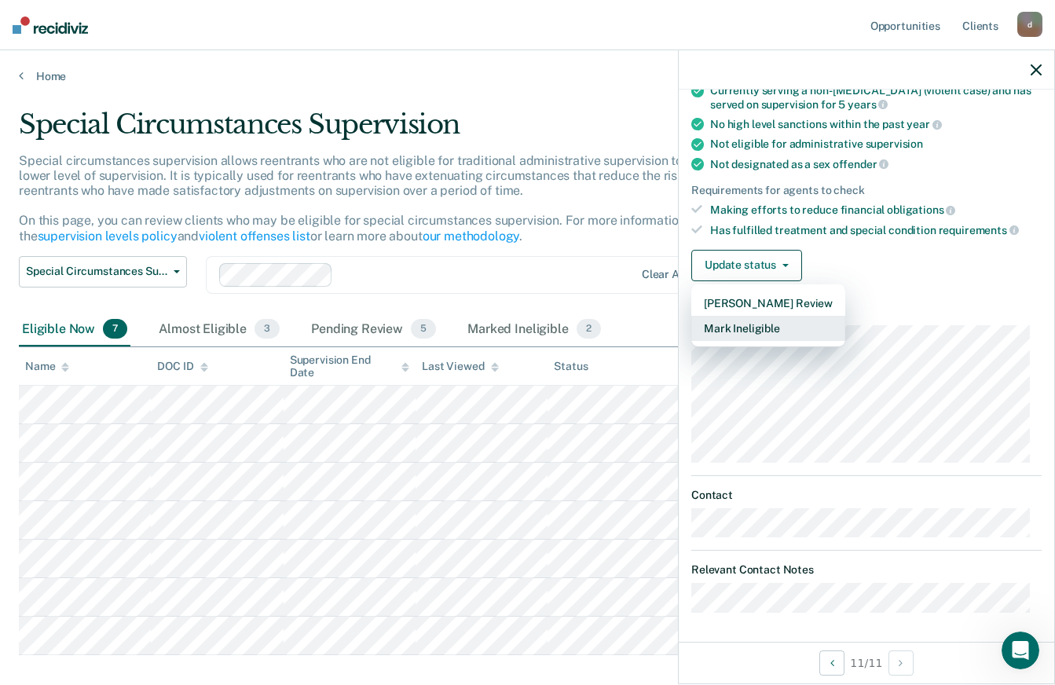
click at [755, 324] on button "Mark Ineligible" at bounding box center [768, 328] width 154 height 25
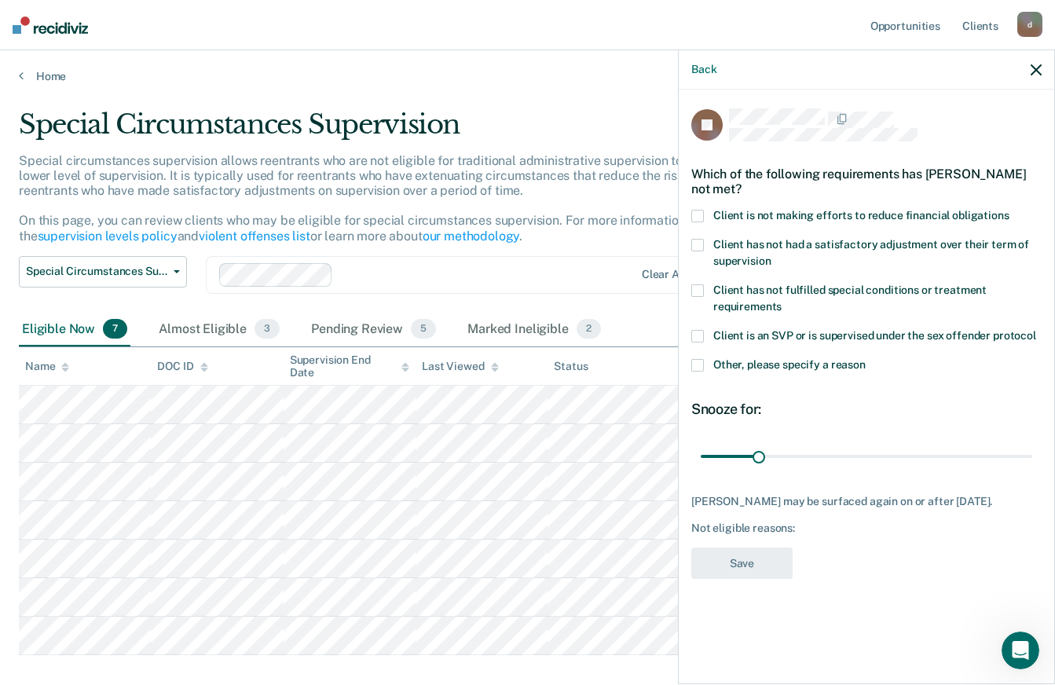
click at [697, 359] on span at bounding box center [697, 365] width 13 height 13
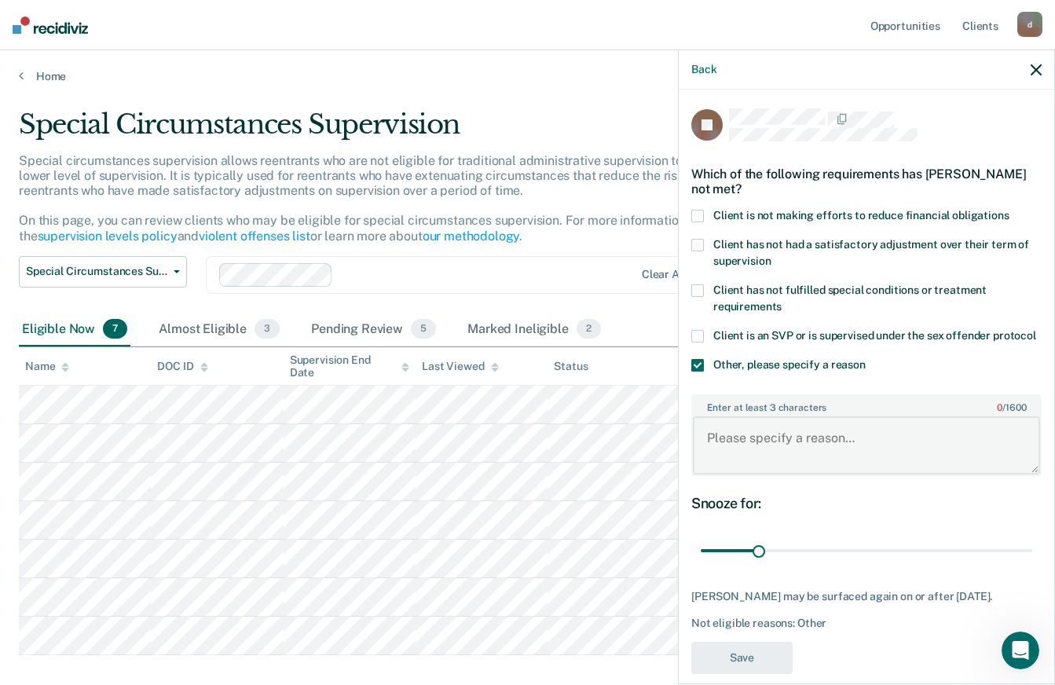
click at [771, 442] on textarea "Enter at least 3 characters 0 / 1600" at bounding box center [866, 445] width 347 height 58
click at [777, 417] on div "Enter at least 3 characters 0 / 1600" at bounding box center [866, 435] width 350 height 95
click at [772, 456] on textarea "Enter at least 3 characters 0 / 1600" at bounding box center [866, 445] width 347 height 58
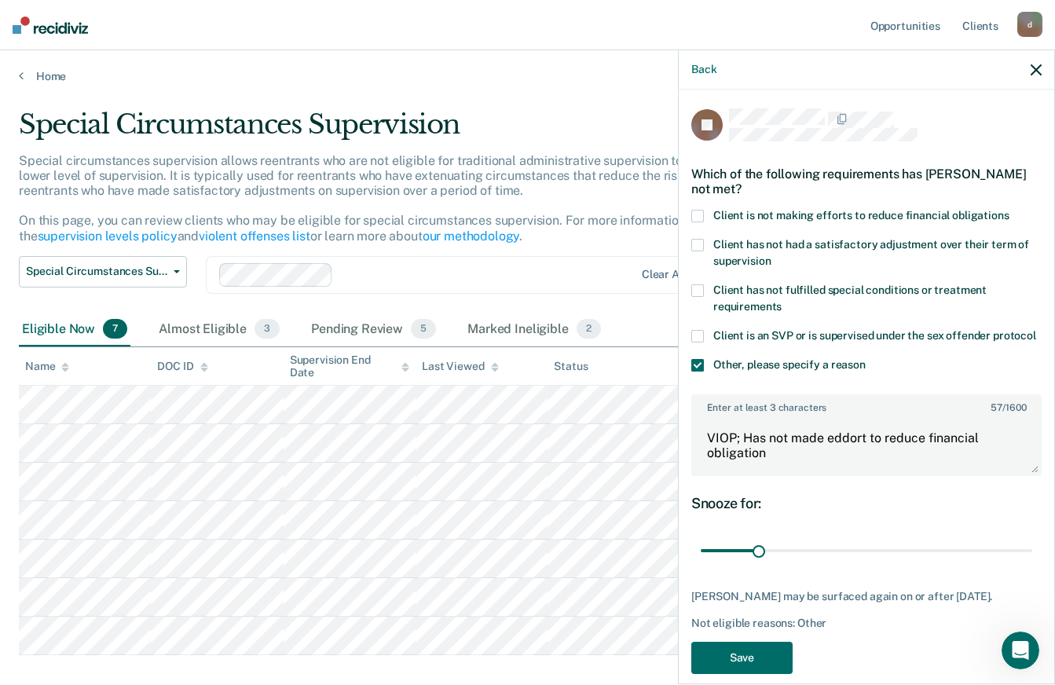
click at [694, 210] on span at bounding box center [697, 216] width 13 height 13
click at [803, 467] on textarea "VIOP; Has not made effort to reduce financial obligation" at bounding box center [866, 445] width 347 height 58
type textarea "VIOP; Has not made effort to reduce financial obligation. AOPC balance $8,786."
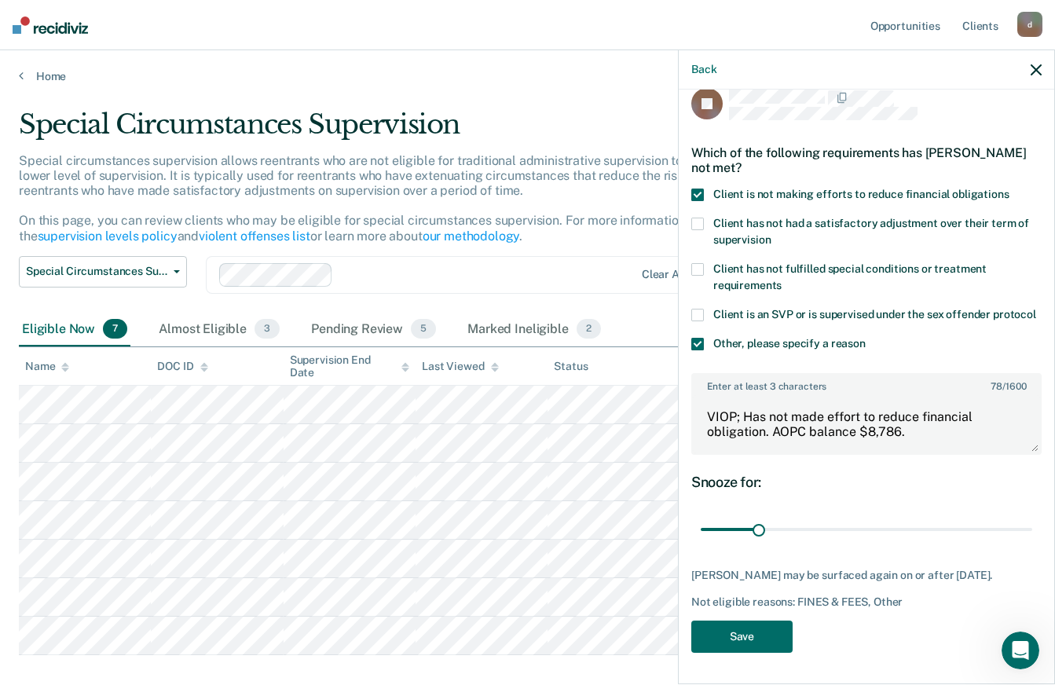
scroll to position [49, 0]
drag, startPoint x: 1049, startPoint y: 599, endPoint x: 1, endPoint y: 18, distance: 1198.8
drag, startPoint x: 762, startPoint y: 518, endPoint x: 807, endPoint y: 524, distance: 46.0
type input "60"
click at [807, 524] on input "range" at bounding box center [866, 529] width 331 height 27
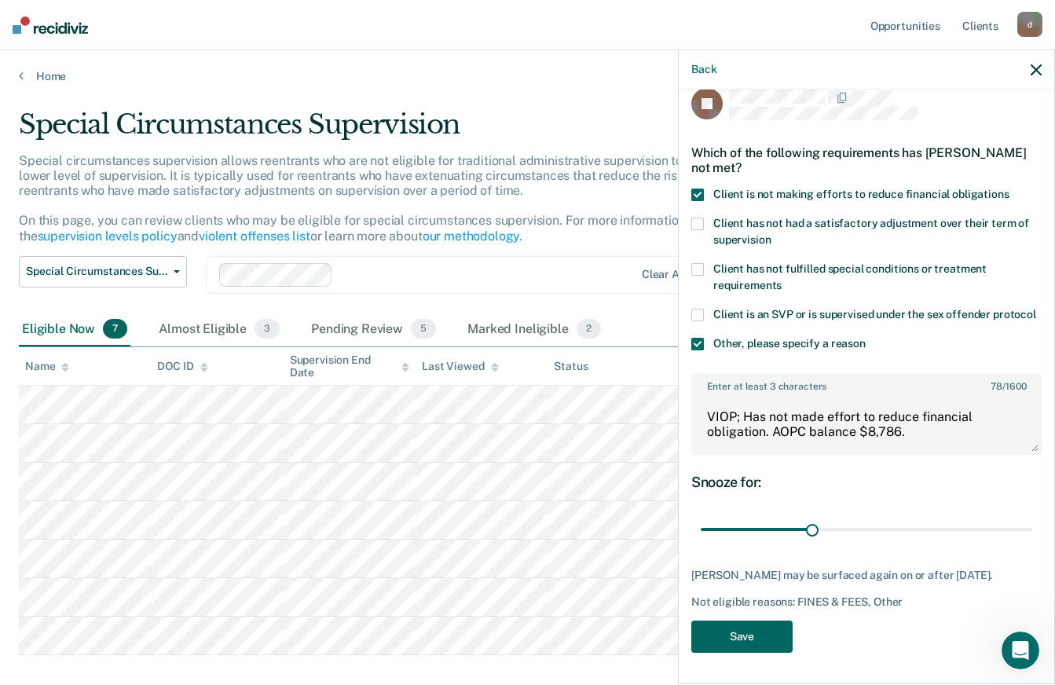
click at [765, 639] on button "Save" at bounding box center [741, 636] width 101 height 32
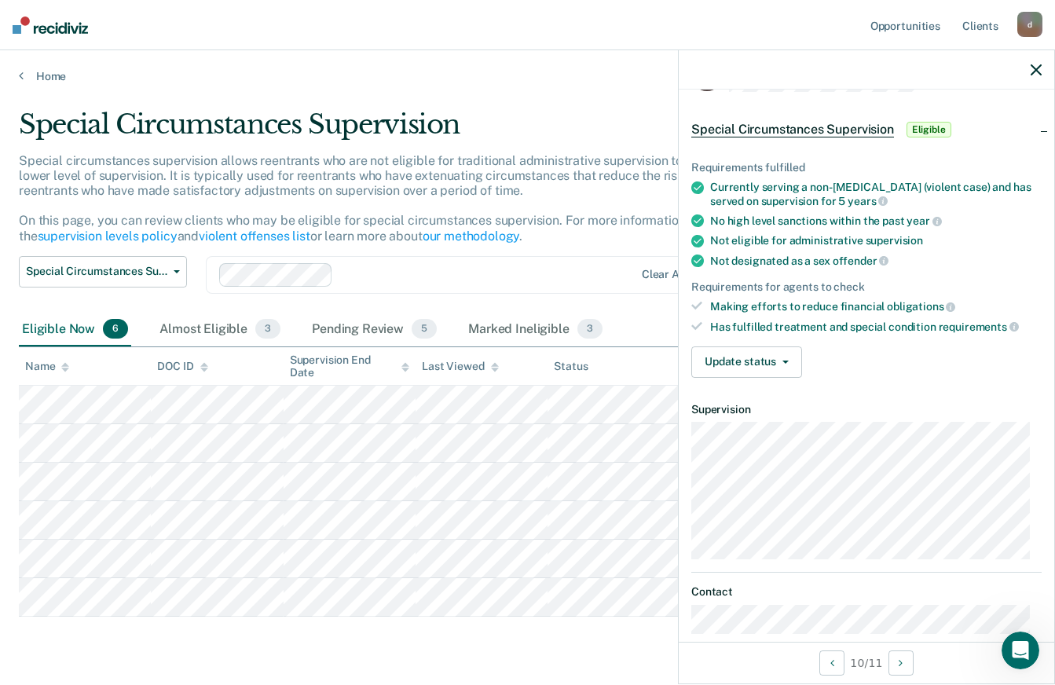
click at [896, 571] on article "RW Special Circumstances Supervision Eligible Requirements fulfilled Currently …" at bounding box center [866, 438] width 350 height 758
click at [287, 231] on link "violent offenses list" at bounding box center [255, 236] width 112 height 15
click at [771, 364] on button "Update status" at bounding box center [746, 361] width 111 height 31
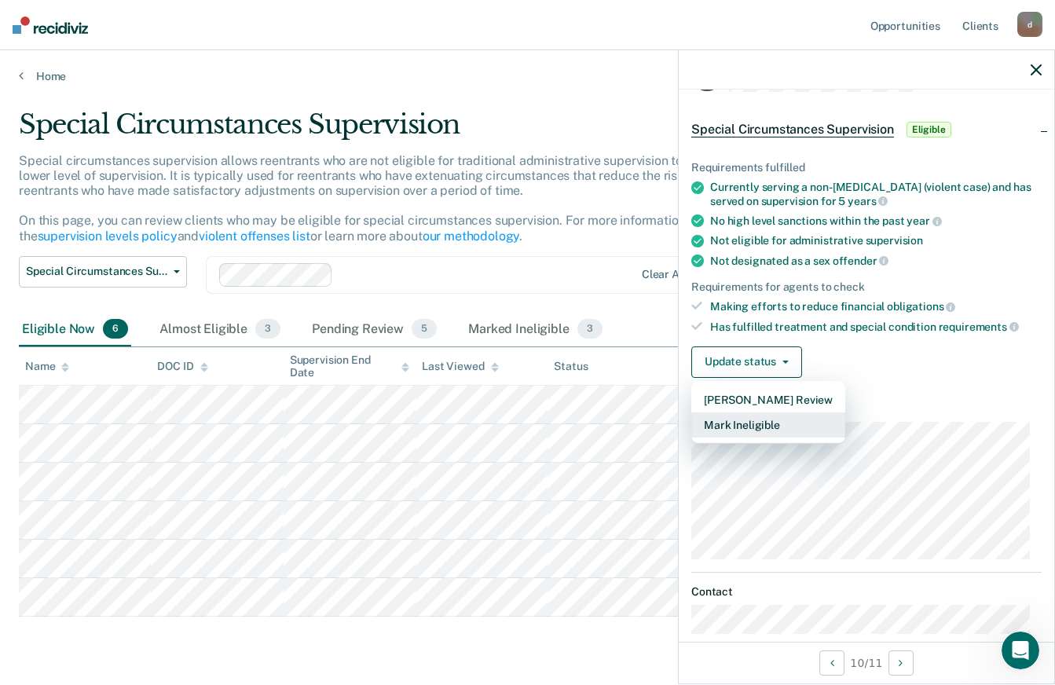
click at [756, 415] on button "Mark Ineligible" at bounding box center [768, 424] width 154 height 25
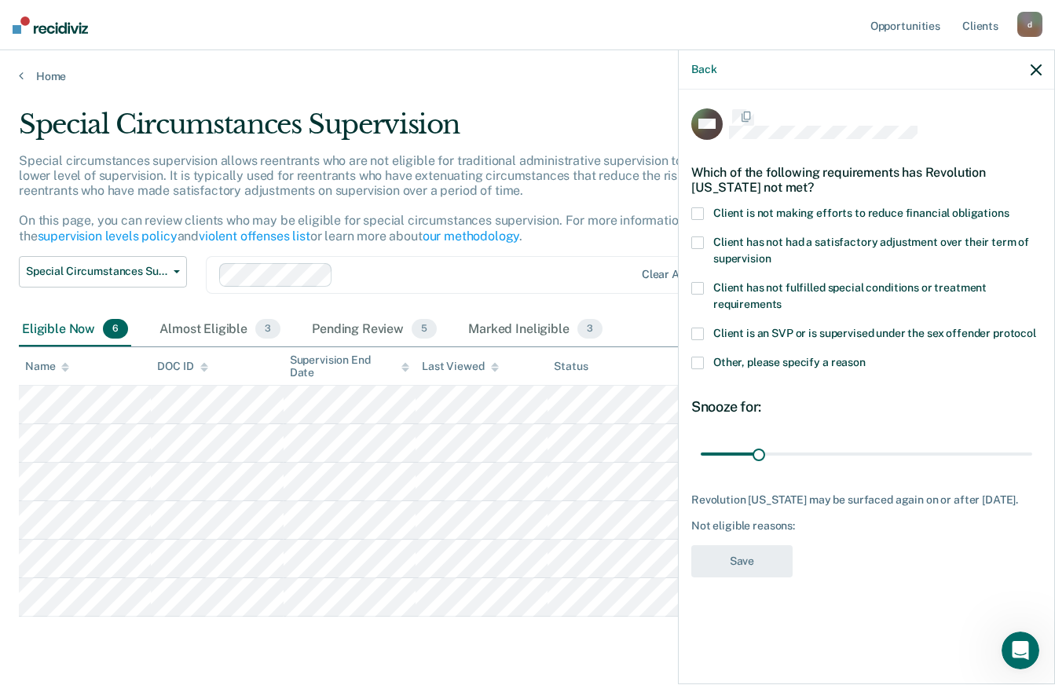
scroll to position [0, 0]
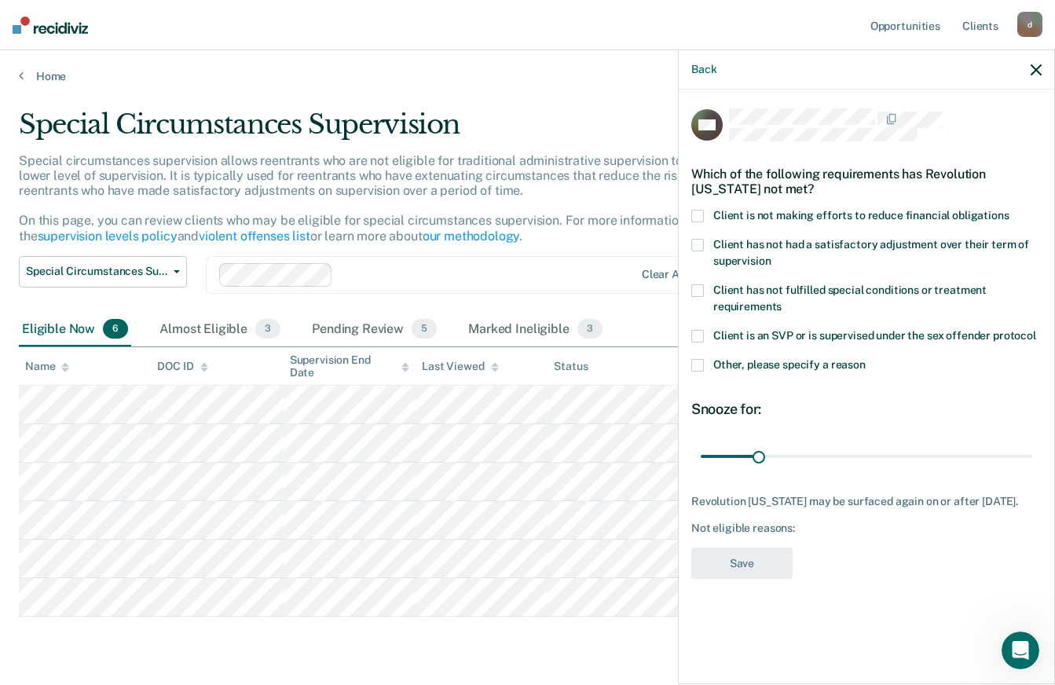
click at [805, 367] on span "Other, please specify a reason" at bounding box center [789, 364] width 152 height 13
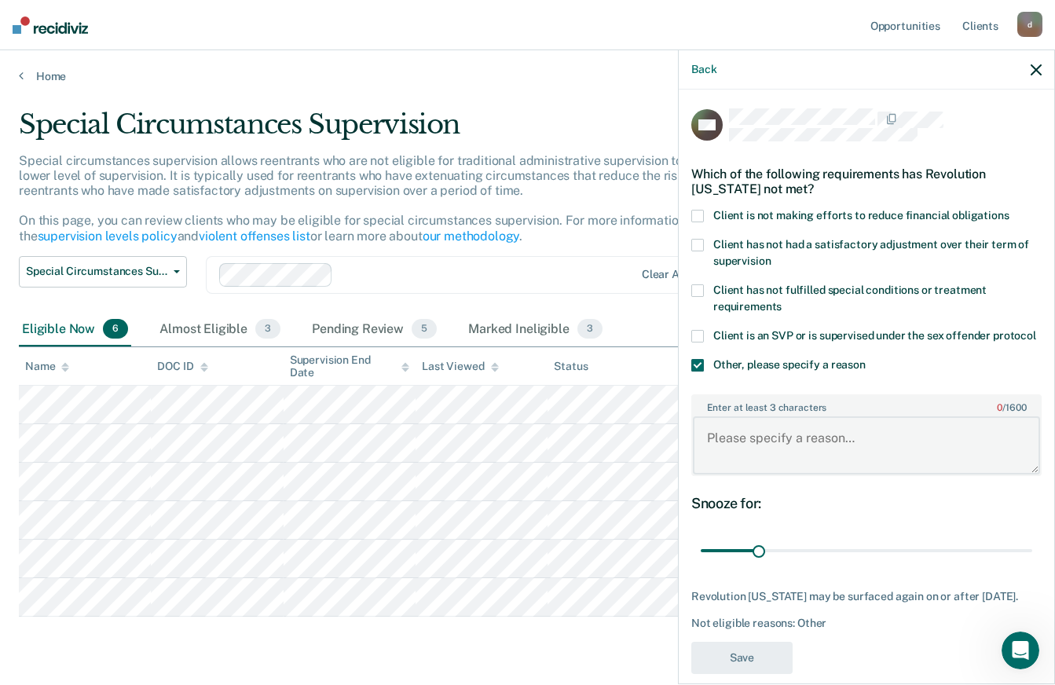
click at [794, 445] on textarea "Enter at least 3 characters 0 / 1600" at bounding box center [866, 445] width 347 height 58
click at [696, 210] on span at bounding box center [697, 216] width 13 height 13
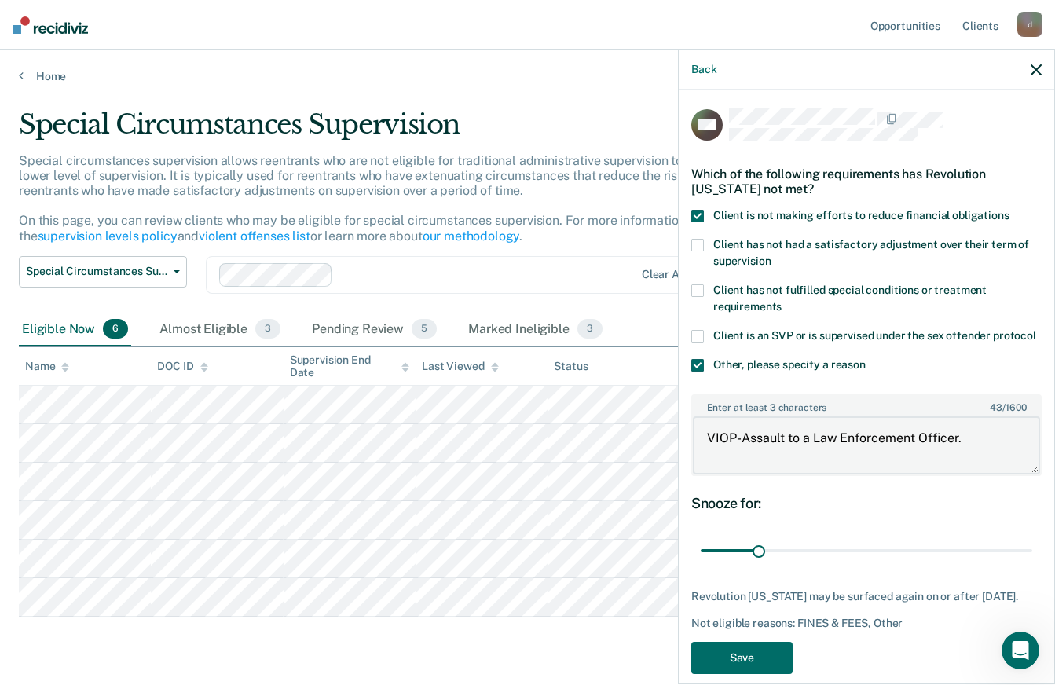
click at [985, 464] on textarea "VIOP-Assault to a Law Enforcement Officer." at bounding box center [866, 445] width 347 height 58
drag, startPoint x: 771, startPoint y: 485, endPoint x: 710, endPoint y: 434, distance: 79.2
click at [710, 434] on textarea "VIOP-Assault to a Law Enforcement Officer. Client has not made an effort to red…" at bounding box center [866, 445] width 347 height 58
type textarea "VIOP-Assault to a Law Enforcement Officer. Client has not made an effort to red…"
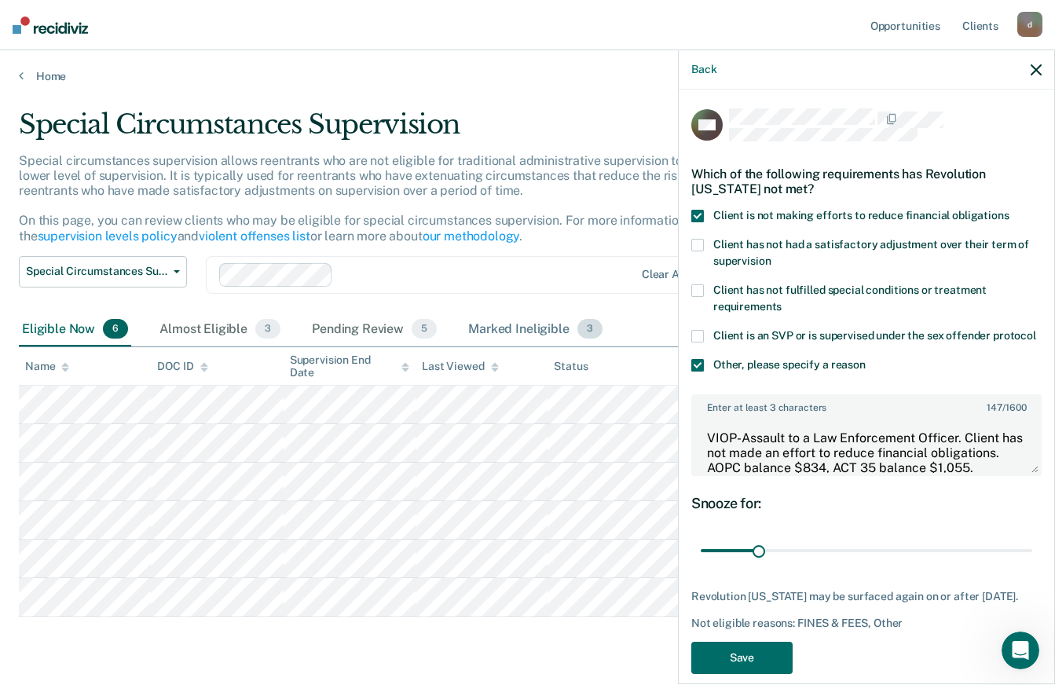
click at [513, 323] on div "Marked Ineligible 3" at bounding box center [535, 330] width 141 height 35
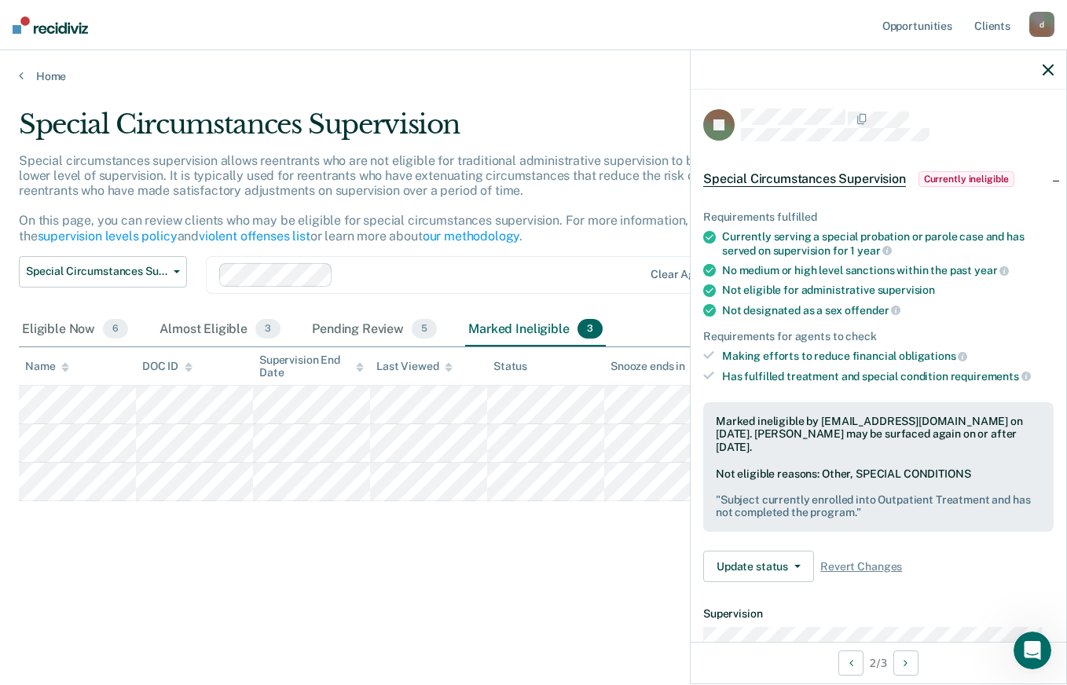
click at [686, 476] on body "Looks like you’re using Internet Explorer 11. For faster loading and a better e…" at bounding box center [533, 342] width 1067 height 685
click at [692, 478] on div "Requirements fulfilled Currently serving a special probation or parole case and…" at bounding box center [877, 389] width 375 height 409
drag, startPoint x: 866, startPoint y: 496, endPoint x: 715, endPoint y: 476, distance: 153.0
click at [715, 476] on div "Marked ineligible by [EMAIL_ADDRESS][DOMAIN_NAME] on [DATE]. [PERSON_NAME] may …" at bounding box center [878, 467] width 350 height 130
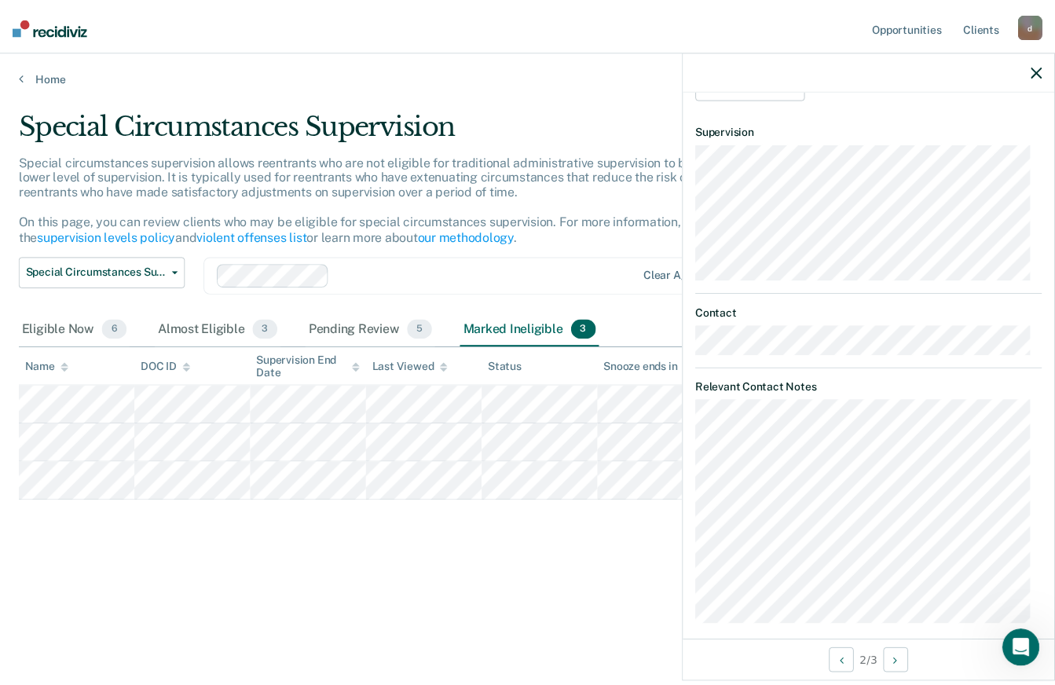
scroll to position [302, 0]
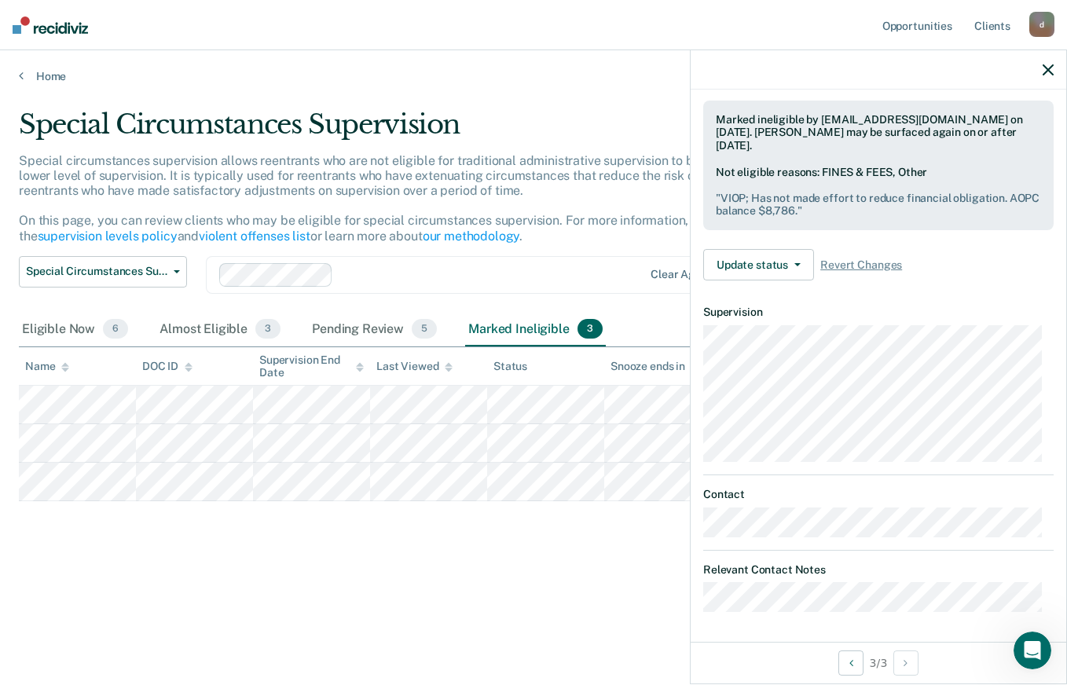
drag, startPoint x: 1066, startPoint y: 478, endPoint x: 1059, endPoint y: 492, distance: 15.8
click at [1064, 497] on div "KJ Special Circumstances Supervision Currently ineligible Requirements fulfille…" at bounding box center [878, 366] width 377 height 635
drag, startPoint x: 830, startPoint y: 198, endPoint x: 742, endPoint y: 209, distance: 88.7
click at [742, 209] on pre "" VIOP; Has not made effort to reduce financial obligation. AOPC balance $8,786…" at bounding box center [878, 205] width 325 height 27
click at [856, 213] on pre "" VIOP; Has not made effort to reduce financial obligation. AOPC balance $8,786…" at bounding box center [878, 205] width 325 height 27
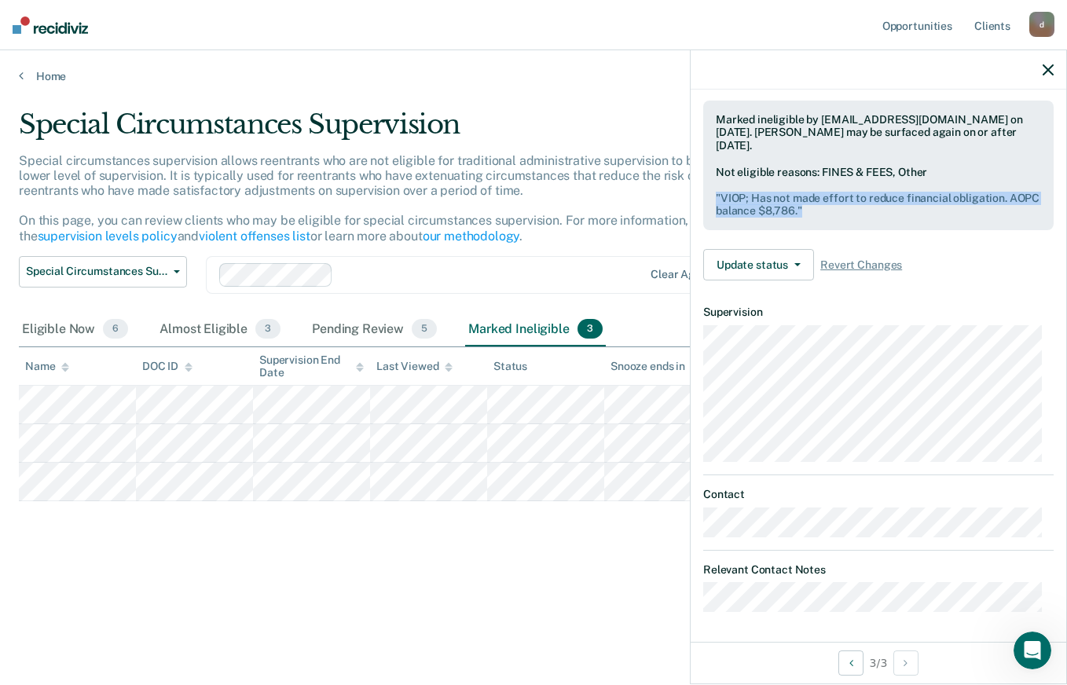
drag, startPoint x: 857, startPoint y: 216, endPoint x: 711, endPoint y: 188, distance: 148.8
click at [711, 188] on div "Marked ineligible by [EMAIL_ADDRESS][DOMAIN_NAME] on [DATE]. [PERSON_NAME] may …" at bounding box center [878, 166] width 350 height 130
copy pre "" VIOP; Has not made effort to reduce financial obligation. AOPC balance $8,786…"
click at [86, 328] on div "Eligible Now 6" at bounding box center [75, 330] width 112 height 35
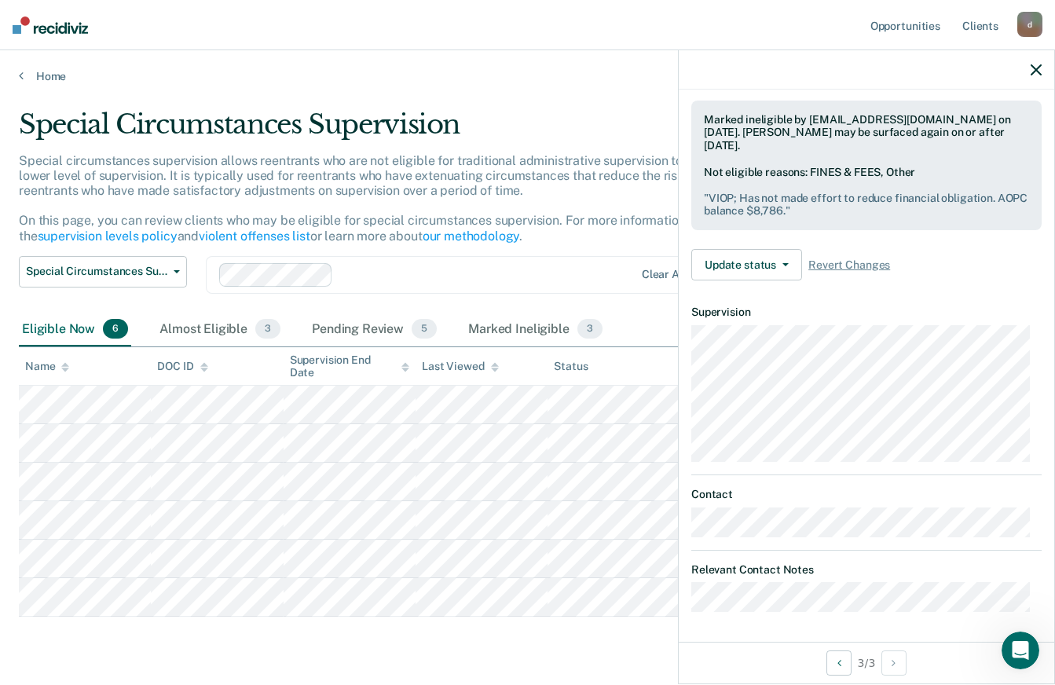
scroll to position [254, 0]
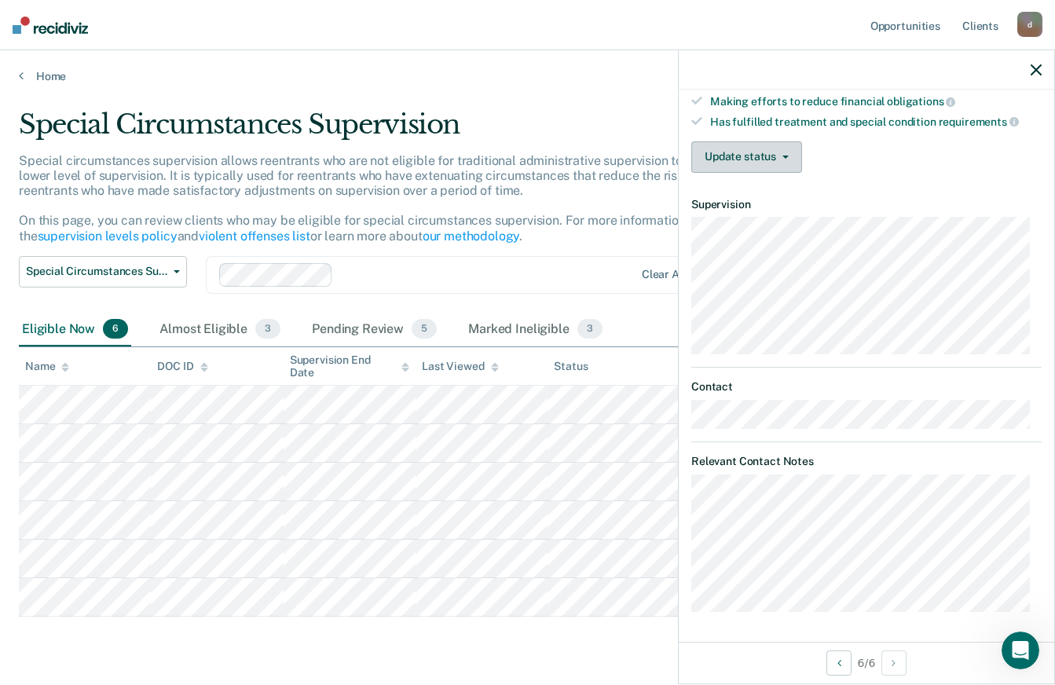
click at [714, 141] on button "Update status" at bounding box center [746, 156] width 111 height 31
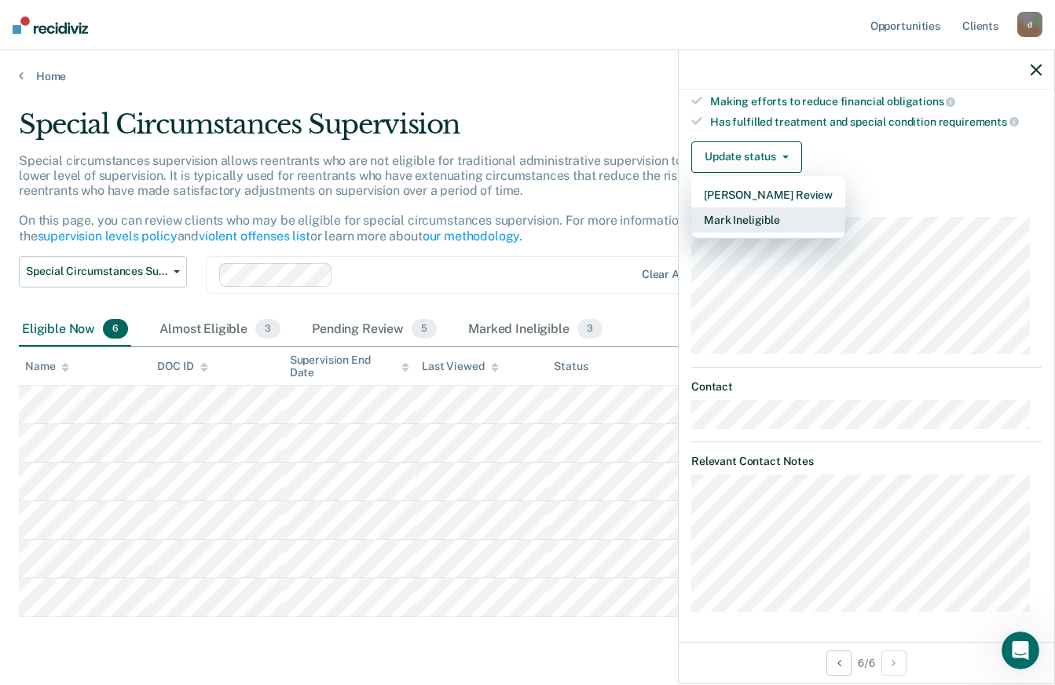
click at [718, 215] on button "Mark Ineligible" at bounding box center [768, 219] width 154 height 25
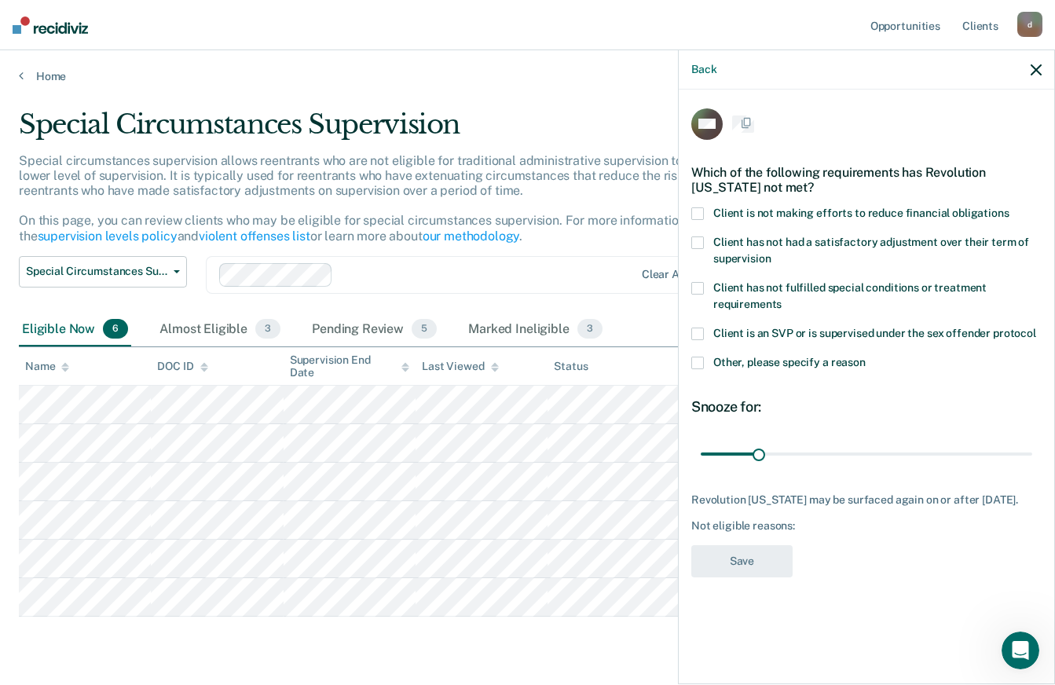
scroll to position [0, 0]
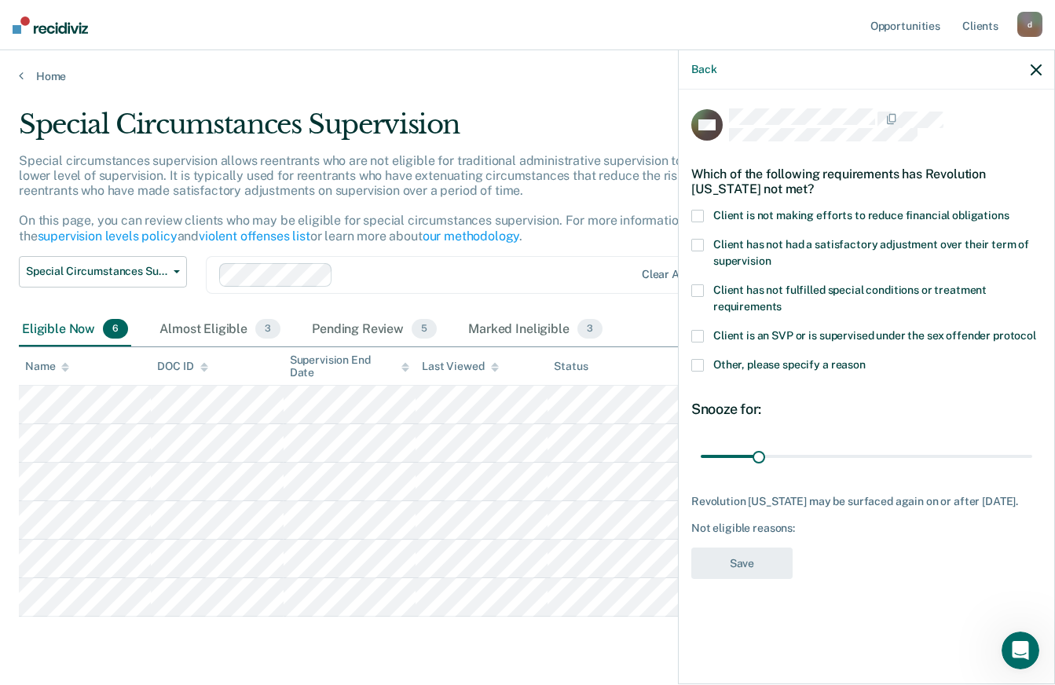
click at [702, 214] on span at bounding box center [697, 216] width 13 height 13
click at [699, 364] on span at bounding box center [697, 365] width 13 height 13
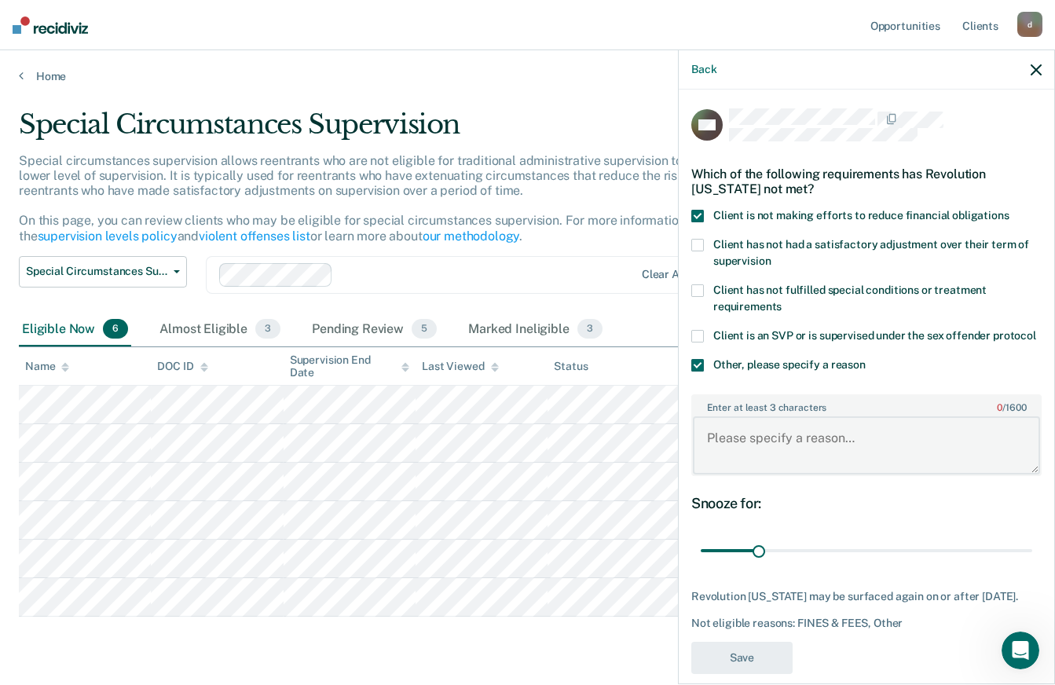
click at [726, 440] on textarea "Enter at least 3 characters 0 / 1600" at bounding box center [866, 445] width 347 height 58
type textarea "VIOP"
